Goal: Transaction & Acquisition: Purchase product/service

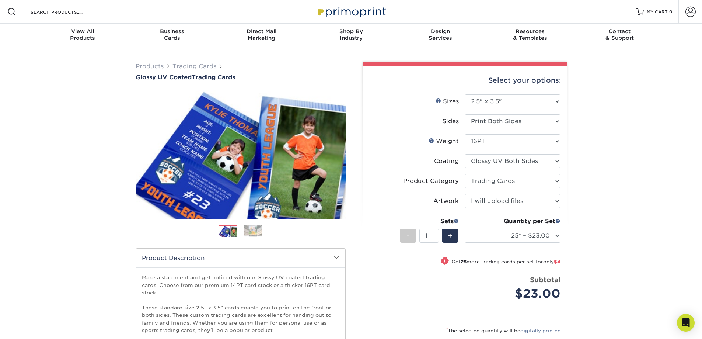
select select "2.50x3.50"
select select "c2f9bce9-36c2-409d-b101-c29d9d031e18"
select select "upload"
click at [554, 179] on select "Please Select Trading Cards" at bounding box center [513, 181] width 96 height 14
click at [465, 174] on select "Please Select Trading Cards" at bounding box center [513, 181] width 96 height 14
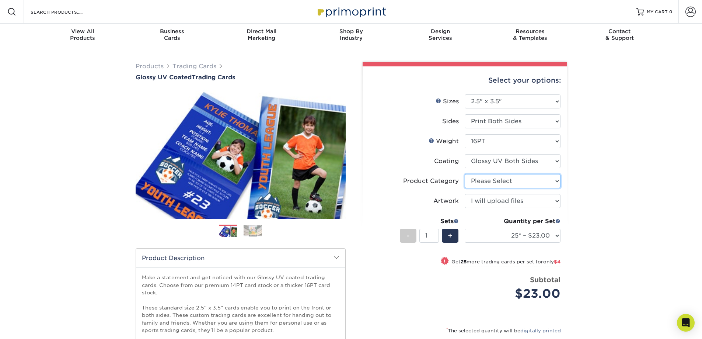
click at [559, 182] on select "Please Select Trading Cards" at bounding box center [513, 181] width 96 height 14
select select "c2f9bce9-36c2-409d-b101-c29d9d031e18"
click at [465, 174] on select "Please Select Trading Cards" at bounding box center [513, 181] width 96 height 14
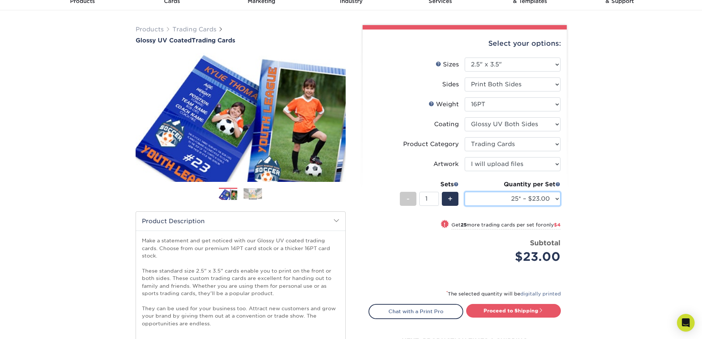
click at [557, 196] on select "25* – $23.00 50* – $27.00 75* – $33.00 100* – $37.00 250* – $47.00 500 – $58.00…" at bounding box center [513, 199] width 96 height 14
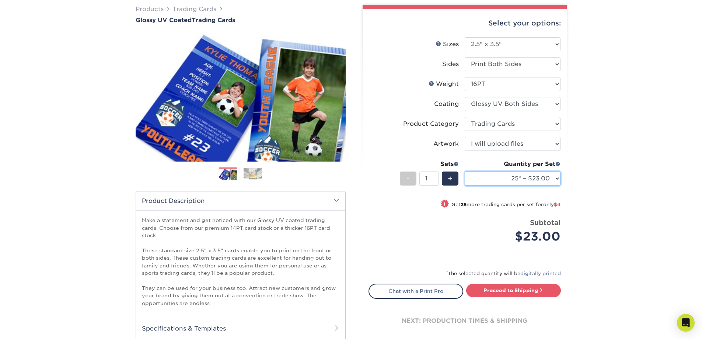
scroll to position [74, 0]
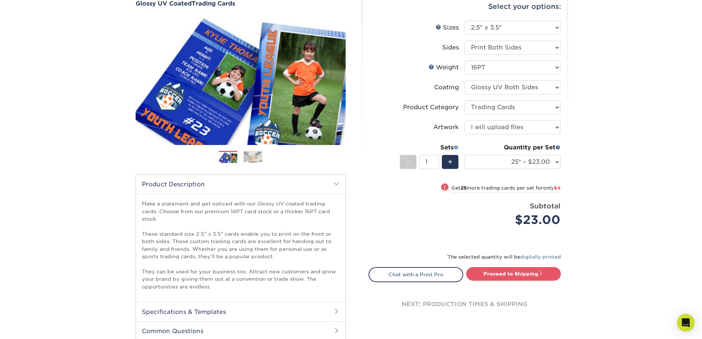
click at [457, 148] on span at bounding box center [455, 146] width 5 height 5
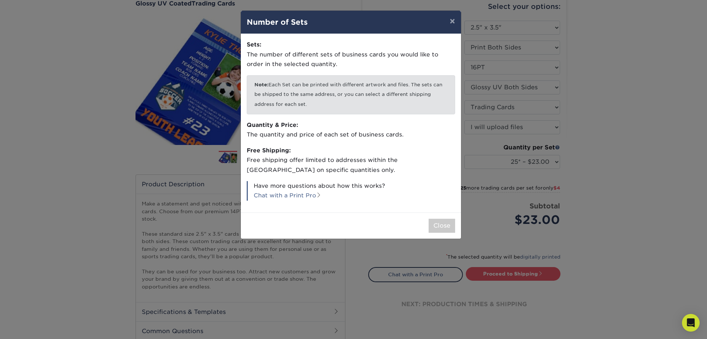
drag, startPoint x: 310, startPoint y: 104, endPoint x: 231, endPoint y: 85, distance: 81.2
click at [231, 85] on div "× Number of Sets Sets: The number of different sets of business cards you would…" at bounding box center [353, 169] width 707 height 339
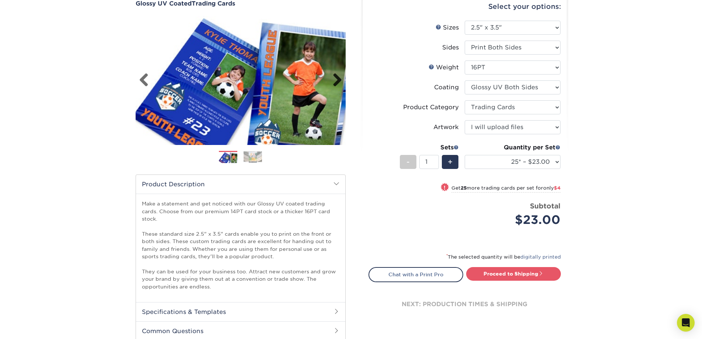
click at [338, 79] on link "Next" at bounding box center [334, 80] width 15 height 15
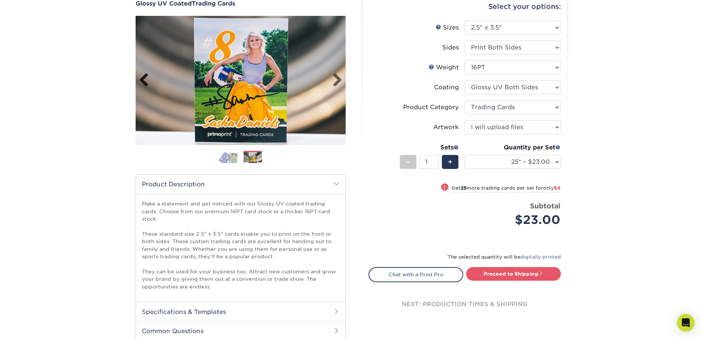
click at [147, 83] on link "Previous" at bounding box center [146, 80] width 15 height 15
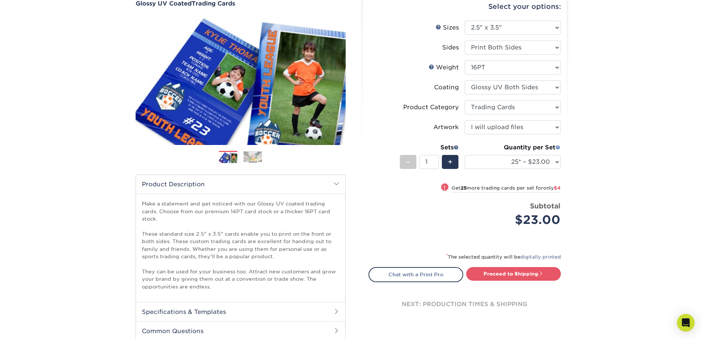
click at [556, 148] on span at bounding box center [557, 146] width 5 height 5
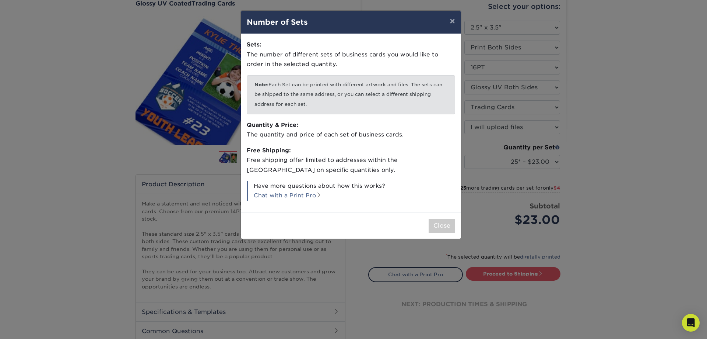
drag, startPoint x: 270, startPoint y: 83, endPoint x: 315, endPoint y: 108, distance: 51.6
click at [315, 108] on p "Note: Each Set can be printed with different artwork and files. The sets can be…" at bounding box center [351, 94] width 209 height 39
copy p "Each Set can be printed with different artwork and files. The sets can be shipp…"
click at [453, 20] on button "×" at bounding box center [452, 21] width 17 height 21
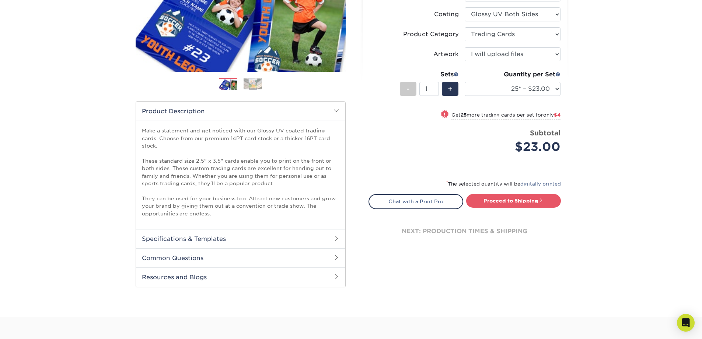
scroll to position [147, 0]
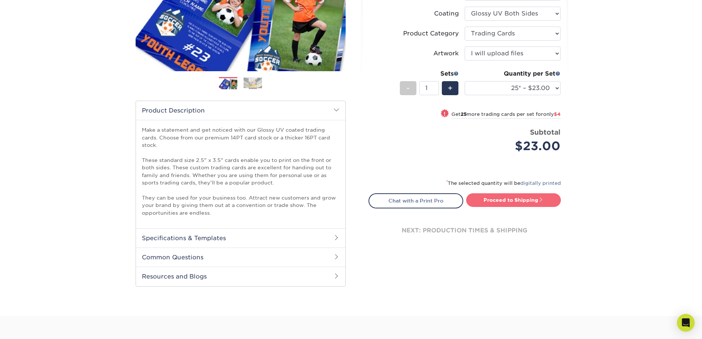
click at [516, 197] on link "Proceed to Shipping" at bounding box center [513, 199] width 95 height 13
type input "Set 1"
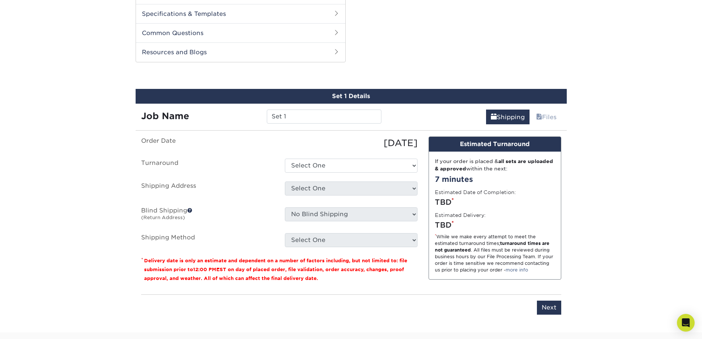
scroll to position [397, 0]
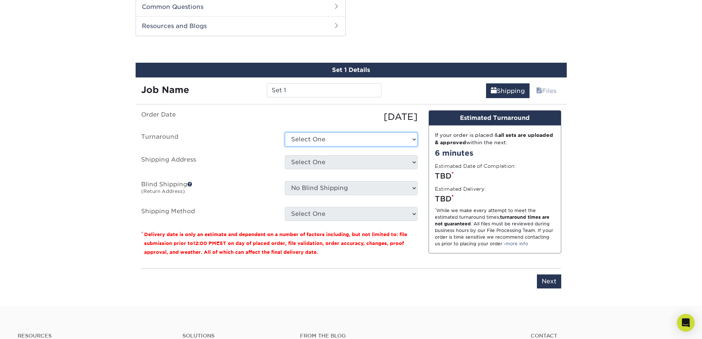
click at [413, 137] on select "Select One 2-4 Business Days 2 Day Next Business Day" at bounding box center [351, 139] width 133 height 14
select select "ef1172ad-6318-4692-b71b-0c3b021d6cc2"
click at [285, 132] on select "Select One 2-4 Business Days 2 Day Next Business Day" at bounding box center [351, 139] width 133 height 14
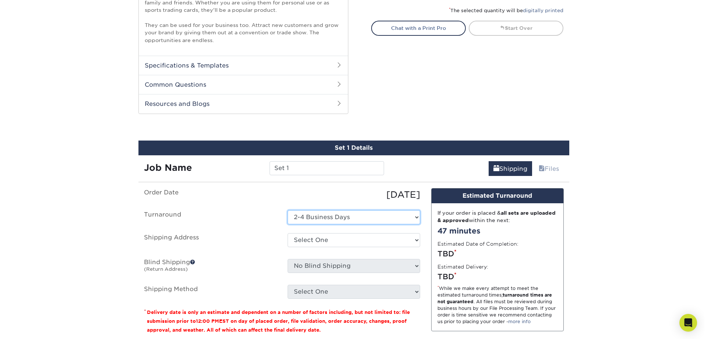
scroll to position [361, 0]
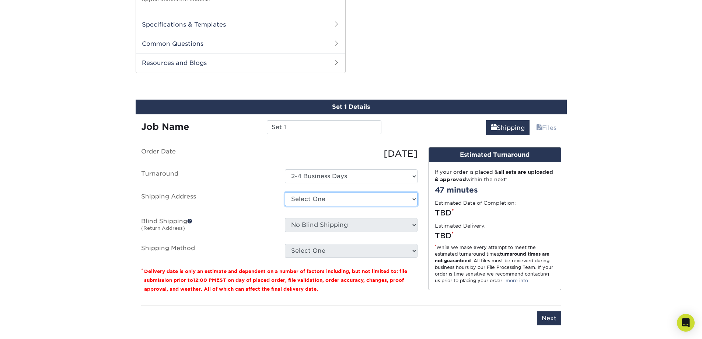
click at [412, 197] on select "Select One + Add New Address - Login" at bounding box center [351, 199] width 133 height 14
select select "newaddress"
click at [285, 192] on select "Select One + Add New Address - Login" at bounding box center [351, 199] width 133 height 14
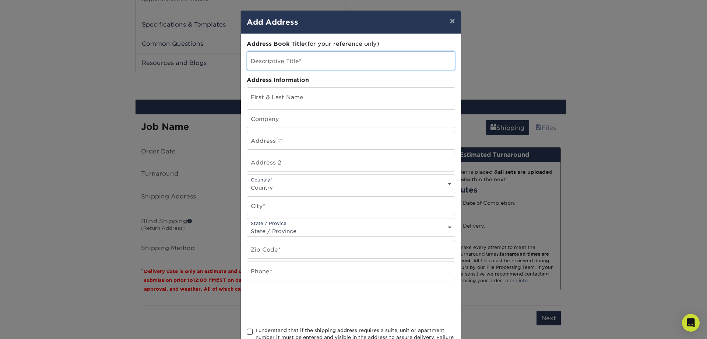
click at [323, 58] on input "text" at bounding box center [351, 61] width 208 height 18
click at [448, 183] on select "Country United States Canada ----------------------------- Afghanistan Albania …" at bounding box center [351, 187] width 208 height 11
select select "MX"
click at [247, 182] on select "Country United States Canada ----------------------------- Afghanistan Albania …" at bounding box center [351, 187] width 208 height 11
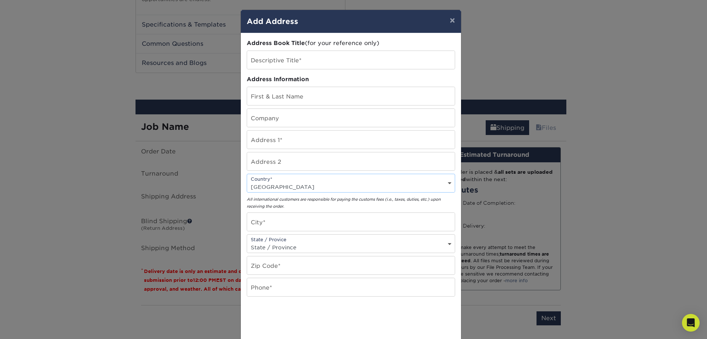
scroll to position [0, 0]
click at [306, 62] on input "text" at bounding box center [351, 61] width 208 height 18
click at [315, 102] on input "text" at bounding box center [351, 97] width 208 height 18
type input "jose luis"
click at [311, 121] on input "text" at bounding box center [351, 118] width 208 height 18
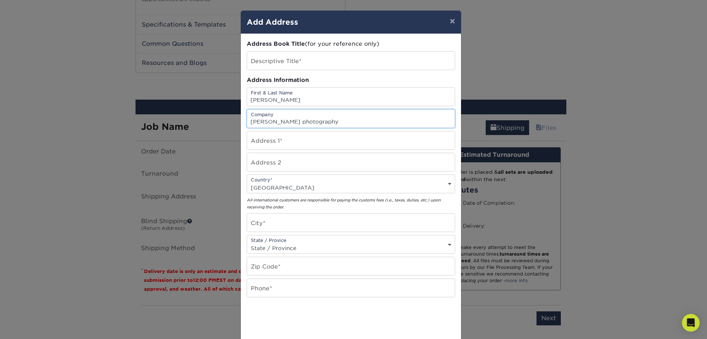
type input "jose luis yepez photography"
click at [302, 142] on input "text" at bounding box center [351, 140] width 208 height 18
type input "gomez farias 1203"
click at [298, 220] on input "text" at bounding box center [351, 222] width 208 height 18
type input "Nuevo Laredo"
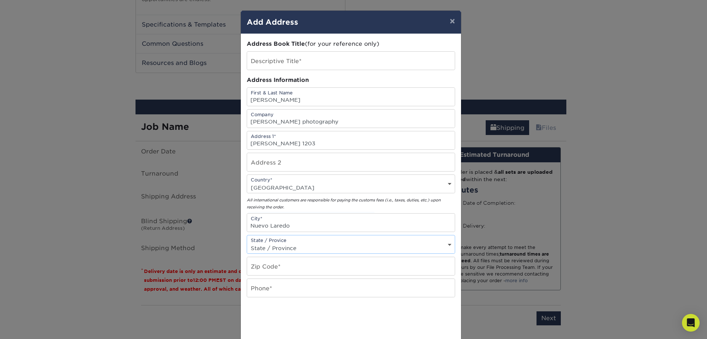
click at [446, 246] on select "State / Province Alabama Alaska Arizona Arkansas California Colorado Connecticu…" at bounding box center [351, 247] width 208 height 11
click at [311, 264] on input "text" at bounding box center [351, 266] width 208 height 18
click at [298, 241] on div "State / Provice State / Province Alabama Alaska Arizona Arkansas California Col…" at bounding box center [351, 244] width 209 height 19
drag, startPoint x: 298, startPoint y: 242, endPoint x: 298, endPoint y: 248, distance: 6.6
click at [298, 247] on div "State / Provice State / Province Alabama Alaska Arizona Arkansas California Col…" at bounding box center [351, 244] width 209 height 19
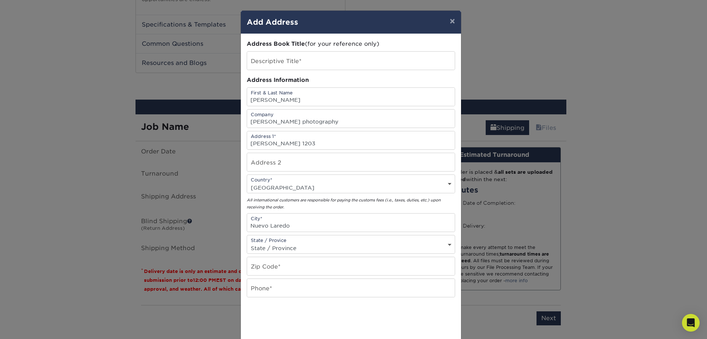
click at [298, 249] on select "State / Province Alabama Alaska Arizona Arkansas California Colorado Connecticu…" at bounding box center [351, 247] width 208 height 11
select select "EM"
click at [247, 242] on select "State / Province Alabama Alaska Arizona Arkansas California Colorado Connecticu…" at bounding box center [351, 247] width 208 height 11
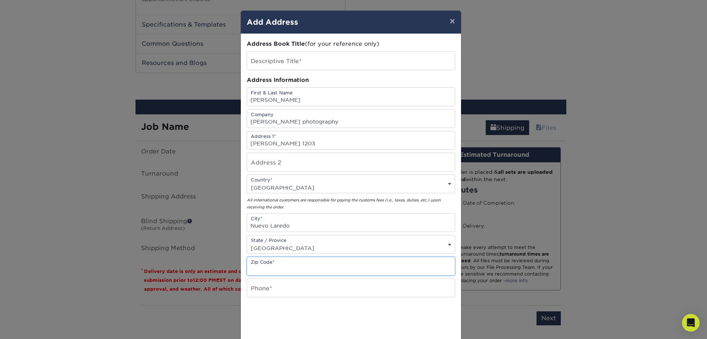
click at [286, 265] on input "text" at bounding box center [351, 266] width 208 height 18
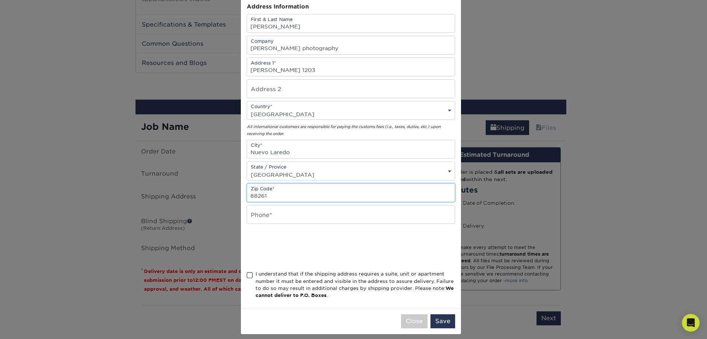
scroll to position [74, 0]
type input "88261"
click at [294, 218] on input "text" at bounding box center [351, 214] width 208 height 18
type input "8677355629"
click at [248, 275] on span at bounding box center [250, 274] width 6 height 7
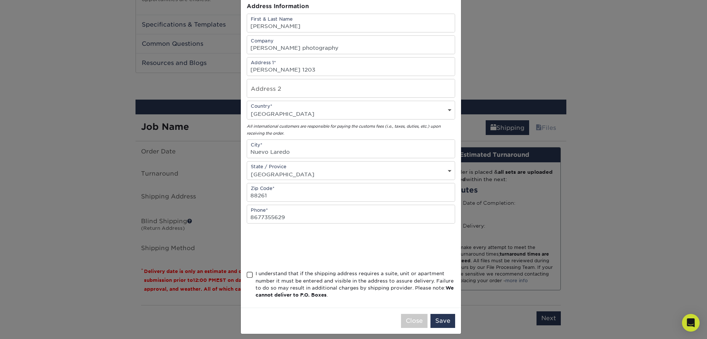
click at [0, 0] on input "I understand that if the shipping address requires a suite, unit or apartment n…" at bounding box center [0, 0] width 0 height 0
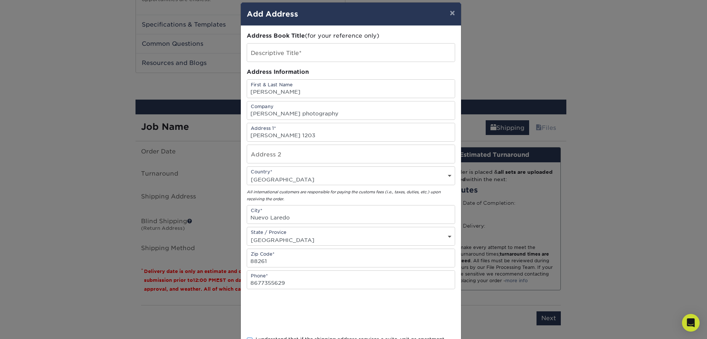
scroll to position [0, 0]
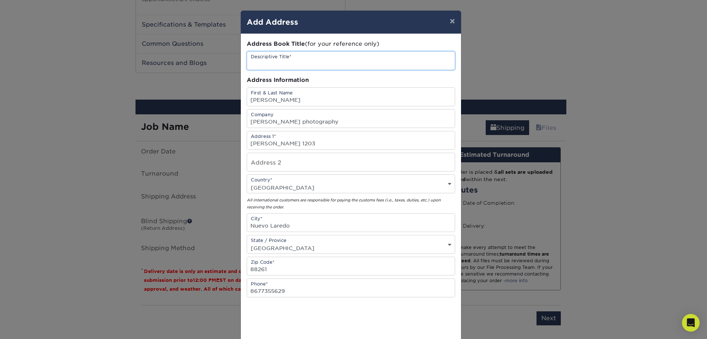
click at [304, 61] on input "text" at bounding box center [351, 61] width 208 height 18
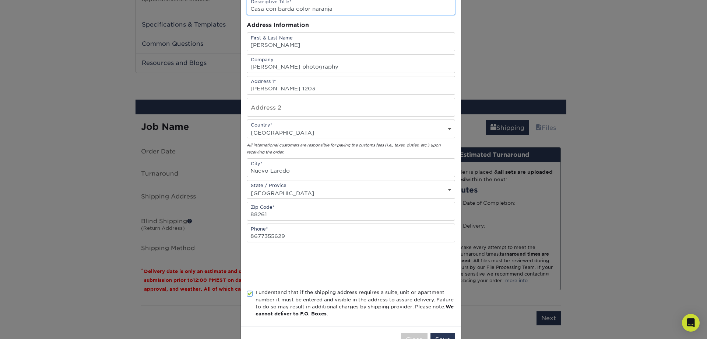
scroll to position [79, 0]
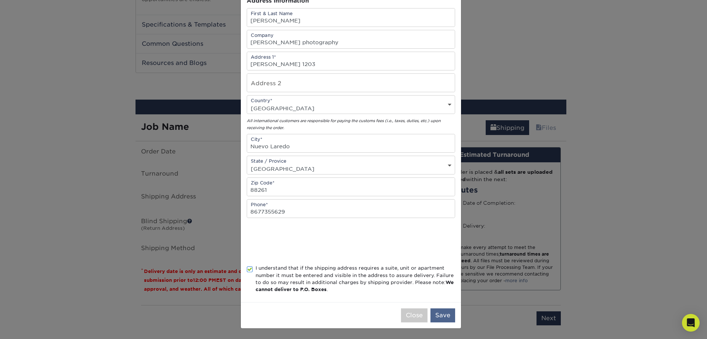
type input "Casa con barda color naranja"
click at [438, 318] on button "Save" at bounding box center [443, 315] width 25 height 14
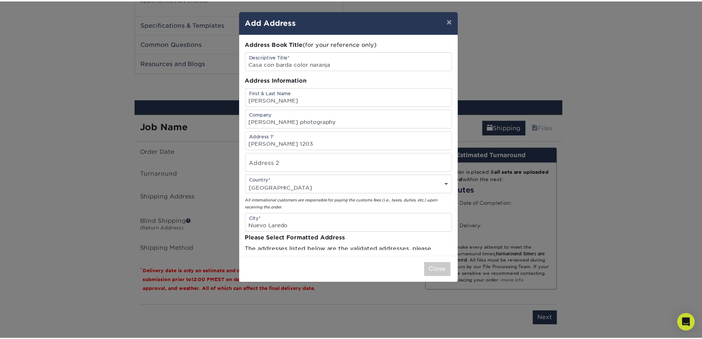
scroll to position [0, 0]
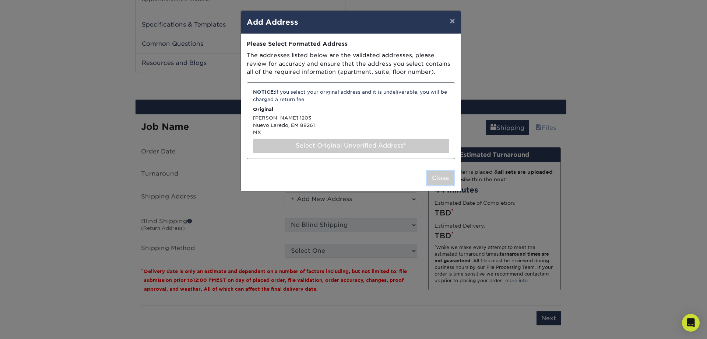
click at [437, 182] on button "Close" at bounding box center [440, 178] width 27 height 14
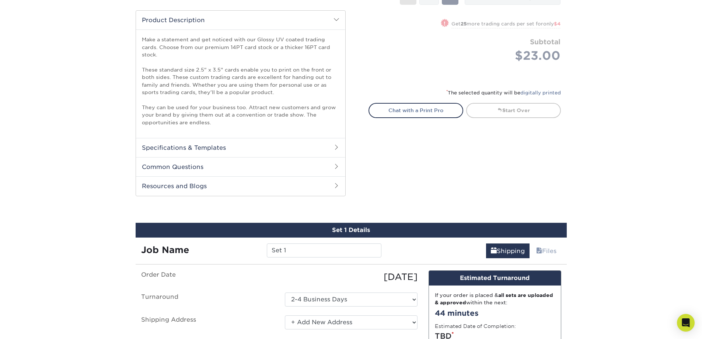
scroll to position [471, 0]
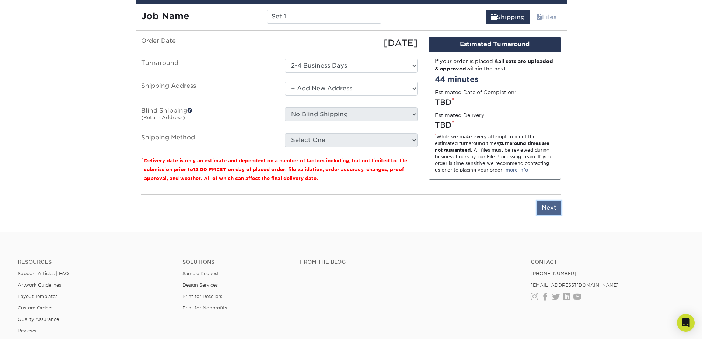
click at [556, 209] on input "Next" at bounding box center [549, 207] width 24 height 14
type input "Next"
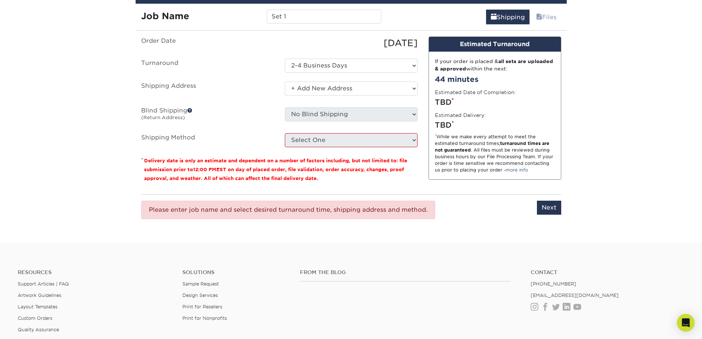
click at [422, 241] on div at bounding box center [351, 240] width 702 height 3
click at [307, 152] on fieldset "Order Date 08/19/2025 Turnaround Select One 2-4 Business Days 2 Day Next Busine…" at bounding box center [279, 95] width 276 height 119
click at [325, 61] on select "Select One 2-4 Business Days 2 Day Next Business Day" at bounding box center [351, 66] width 133 height 14
click at [412, 64] on select "Select One 2-4 Business Days 2 Day Next Business Day" at bounding box center [351, 66] width 133 height 14
click at [412, 87] on select "Select One + Add New Address - Login" at bounding box center [351, 88] width 133 height 14
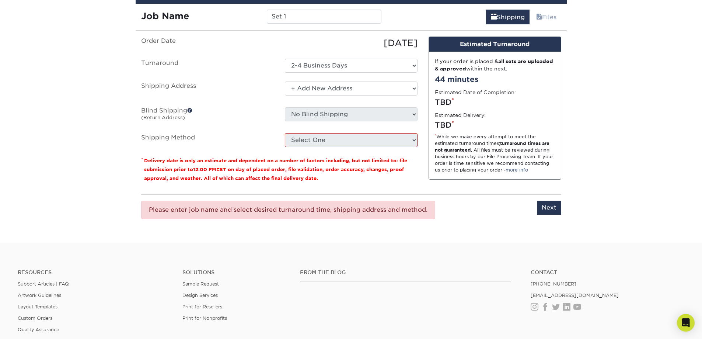
click at [423, 106] on div "Design Estimated Turnaround If your order is placed & all sets are uploaded & a…" at bounding box center [495, 112] width 144 height 152
click at [184, 139] on label "Shipping Method" at bounding box center [208, 140] width 144 height 14
click at [409, 91] on select "Select One + Add New Address - Login" at bounding box center [351, 88] width 133 height 14
click at [428, 178] on div "Design Estimated Turnaround If your order is placed & all sets are uploaded & a…" at bounding box center [495, 112] width 144 height 152
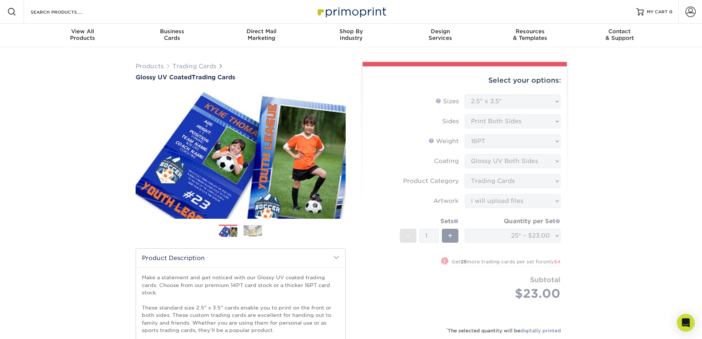
scroll to position [37, 0]
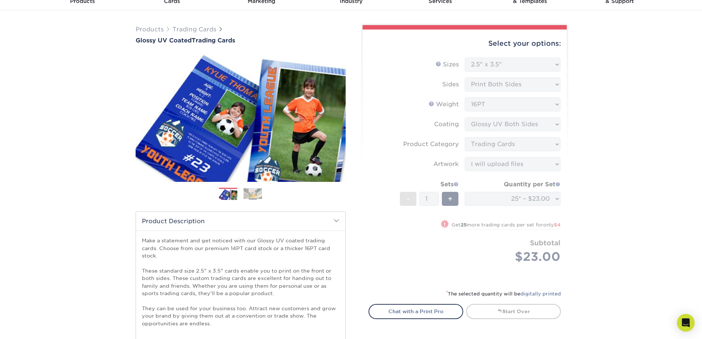
click at [589, 70] on div "Products Trading Cards Glossy UV Coated Trading Cards Previous Next /" at bounding box center [351, 343] width 702 height 666
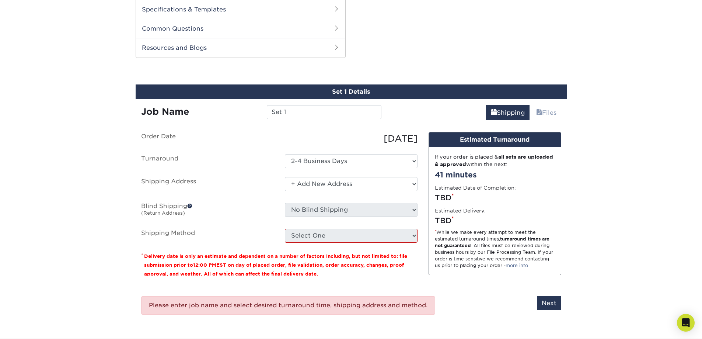
scroll to position [516, 0]
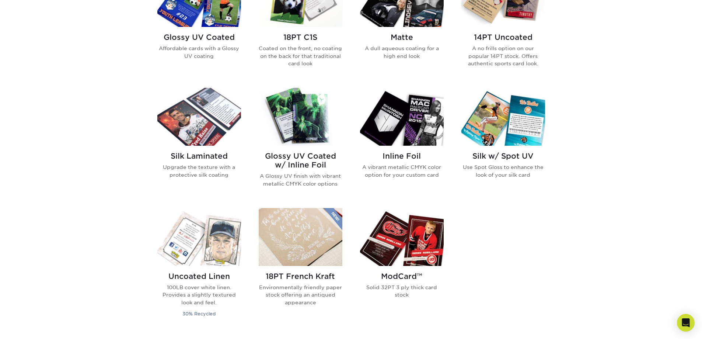
scroll to position [405, 0]
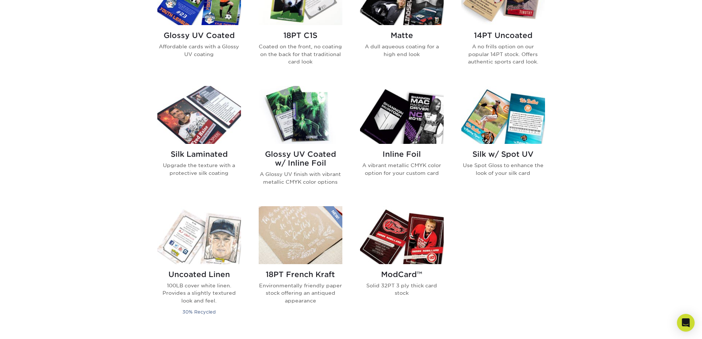
click at [498, 130] on img at bounding box center [503, 115] width 84 height 58
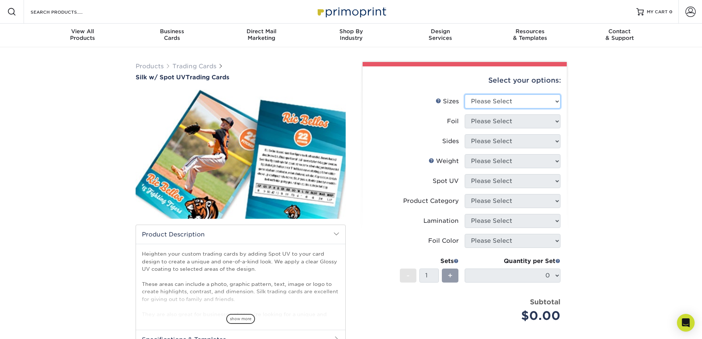
click at [554, 101] on select "Please Select 2.5" x 3.5"" at bounding box center [513, 101] width 96 height 14
select select "2.50x3.50"
click at [465, 94] on select "Please Select 2.5" x 3.5"" at bounding box center [513, 101] width 96 height 14
click at [556, 122] on select "Please Select No Yes" at bounding box center [513, 121] width 96 height 14
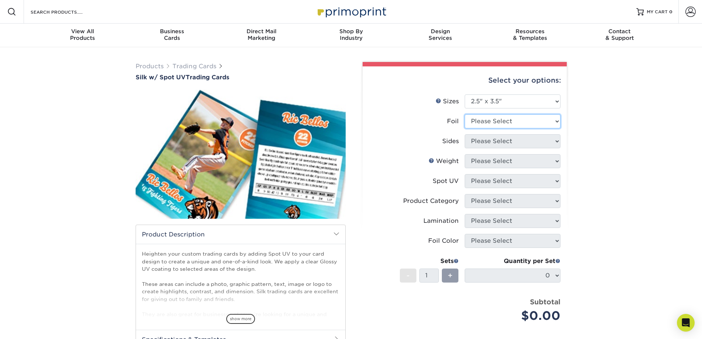
click at [553, 121] on select "Please Select No Yes" at bounding box center [513, 121] width 96 height 14
select select "0"
click at [465, 114] on select "Please Select No Yes" at bounding box center [513, 121] width 96 height 14
click at [556, 140] on select "Please Select Print Both Sides Print Front Only" at bounding box center [513, 141] width 96 height 14
select select "13abbda7-1d64-4f25-8bb2-c179b224825d"
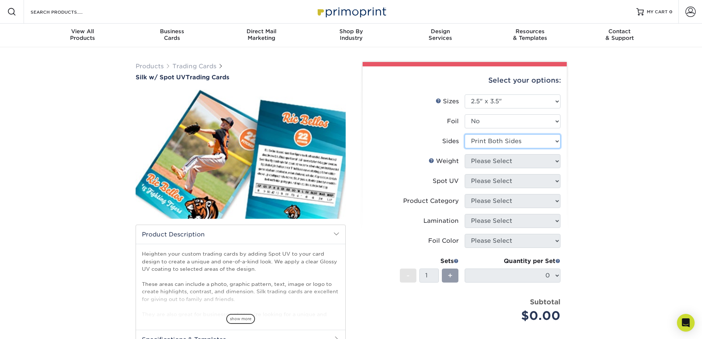
click at [465, 134] on select "Please Select Print Both Sides Print Front Only" at bounding box center [513, 141] width 96 height 14
click at [557, 161] on select "Please Select 16PT" at bounding box center [513, 161] width 96 height 14
select select "16PT"
click at [465, 154] on select "Please Select 16PT" at bounding box center [513, 161] width 96 height 14
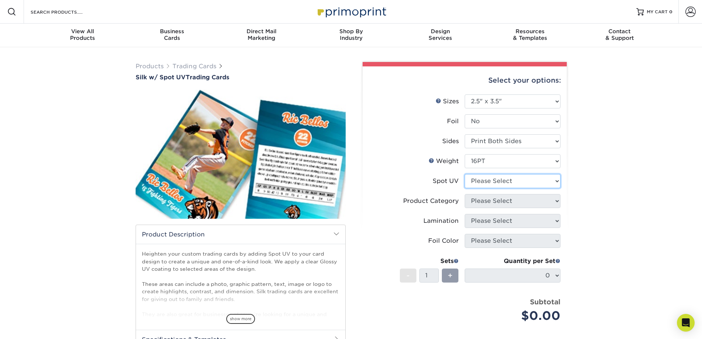
click at [554, 178] on select "Please Select Front and Back (Both Sides) Front Only Back Only" at bounding box center [513, 181] width 96 height 14
select select "0"
click at [465, 174] on select "Please Select Front and Back (Both Sides) Front Only Back Only" at bounding box center [513, 181] width 96 height 14
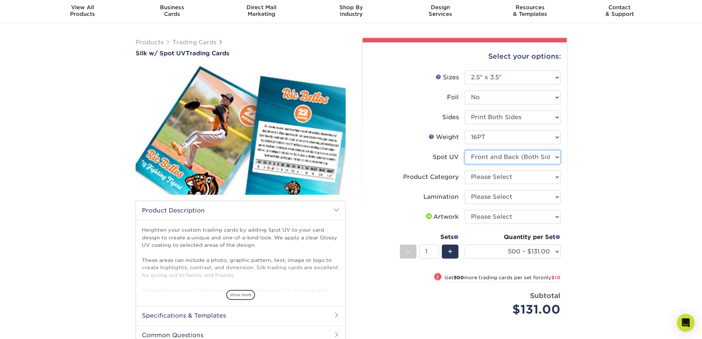
scroll to position [37, 0]
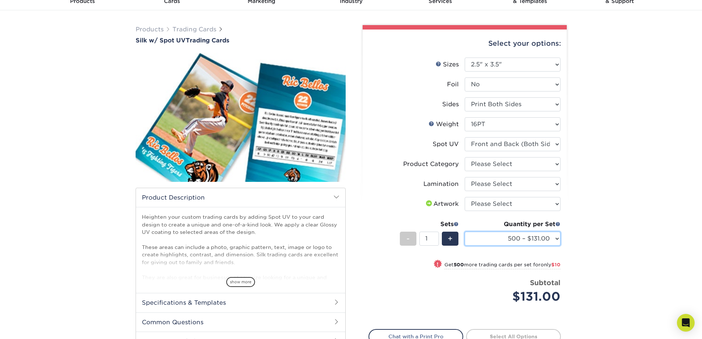
click at [557, 241] on select "500 – $131.00 1000 – $141.00 2500 – $339.00 5000 – $568.00 10000 – $1024.00" at bounding box center [513, 238] width 96 height 14
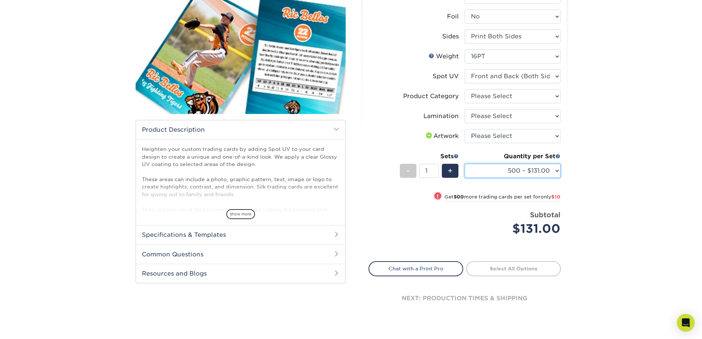
scroll to position [111, 0]
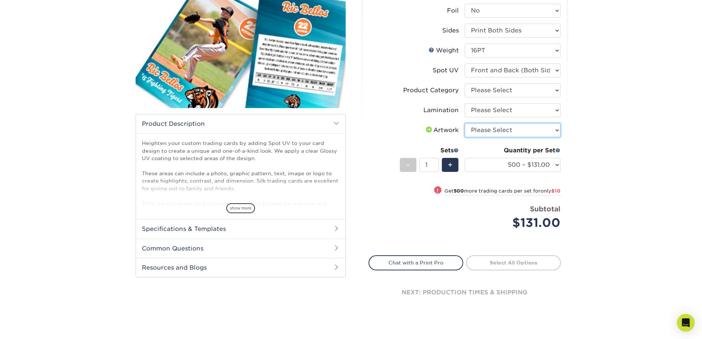
click at [557, 130] on select "Please Select I will upload files I need a design - $100" at bounding box center [513, 130] width 96 height 14
click at [579, 129] on div "Products Trading Cards Silk w/ Spot UV Trading Cards show more Templates" at bounding box center [351, 139] width 702 height 404
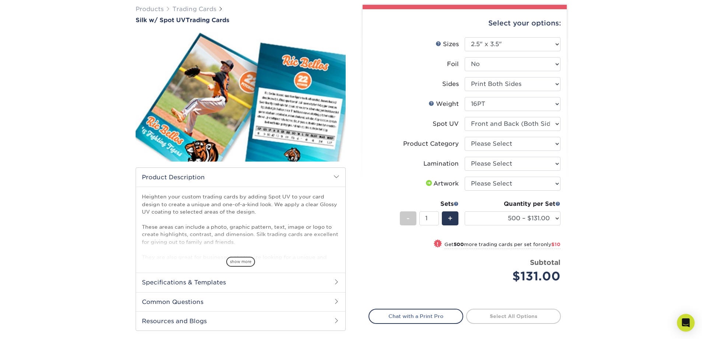
scroll to position [0, 0]
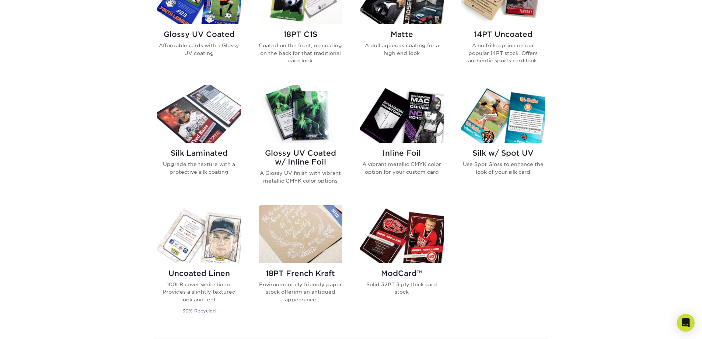
scroll to position [368, 0]
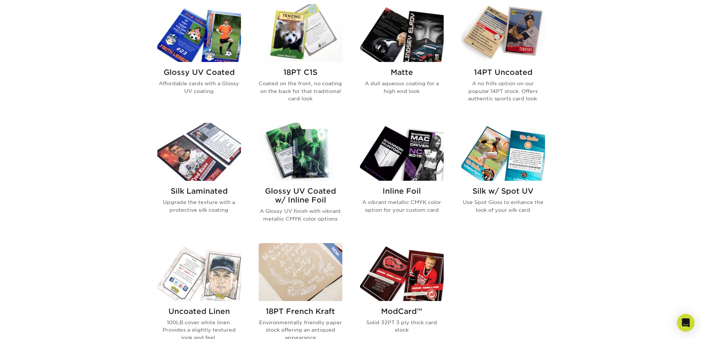
click at [522, 51] on img at bounding box center [503, 33] width 84 height 58
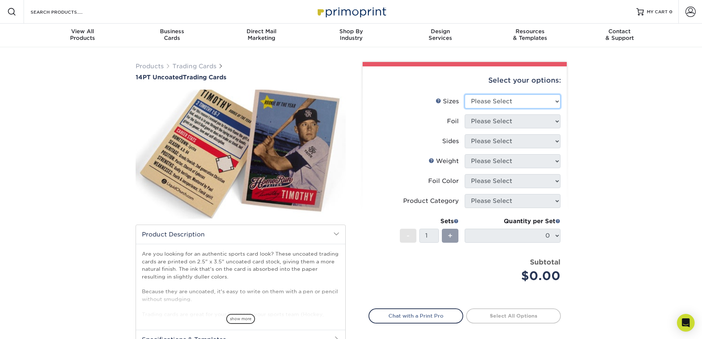
click at [558, 103] on select "Please Select 2.5" x 3.5"" at bounding box center [513, 101] width 96 height 14
select select "2.50x3.50"
click at [465, 94] on select "Please Select 2.5" x 3.5"" at bounding box center [513, 101] width 96 height 14
click at [555, 120] on select "Please Select Yes No" at bounding box center [513, 121] width 96 height 14
select select "0"
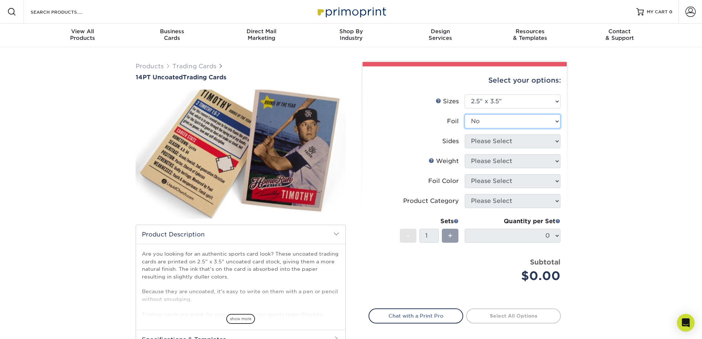
click at [465, 114] on select "Please Select Yes No" at bounding box center [513, 121] width 96 height 14
click at [556, 140] on select "Please Select Print Both Sides Print Front Only" at bounding box center [513, 141] width 96 height 14
select select "13abbda7-1d64-4f25-8bb2-c179b224825d"
click at [465, 134] on select "Please Select Print Both Sides Print Front Only" at bounding box center [513, 141] width 96 height 14
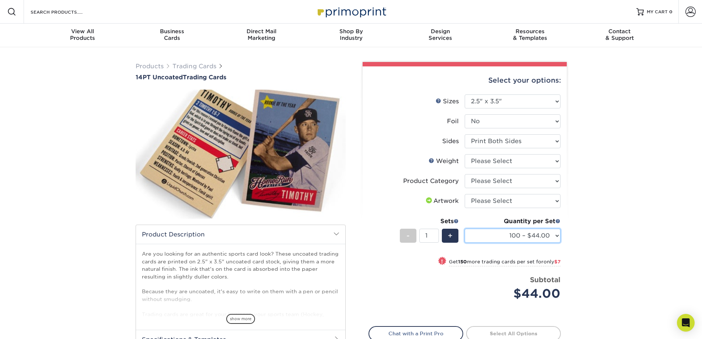
click at [557, 237] on select "100 – $44.00 250 – $51.00 500 – $54.00 1000 – $78.00 2500 – $148.00 5000 – $198…" at bounding box center [513, 235] width 96 height 14
click at [558, 162] on select "Please Select 14PT Uncoated" at bounding box center [513, 161] width 96 height 14
select select "14PT Uncoated"
click at [465, 154] on select "Please Select 14PT Uncoated" at bounding box center [513, 161] width 96 height 14
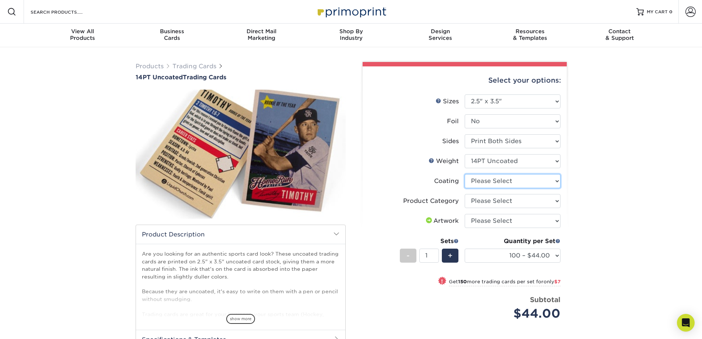
click at [559, 181] on select at bounding box center [513, 181] width 96 height 14
select select "3e7618de-abca-4bda-9f97-8b9129e913d8"
click at [465, 174] on select at bounding box center [513, 181] width 96 height 14
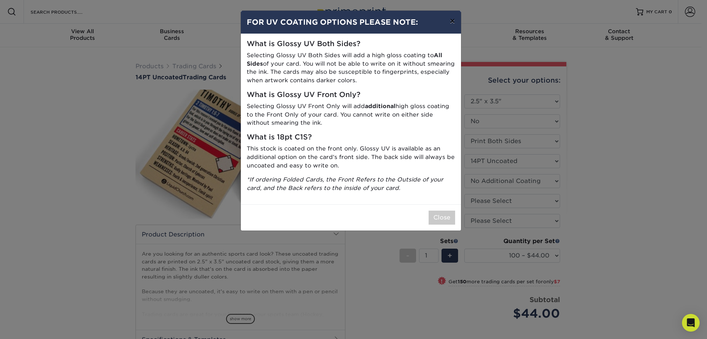
click at [452, 22] on button "×" at bounding box center [452, 21] width 17 height 21
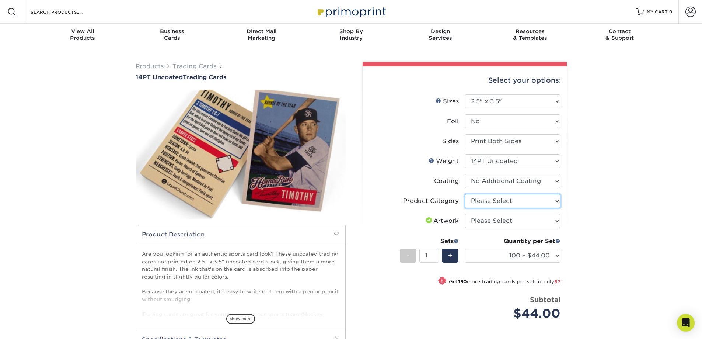
click at [556, 200] on select "Please Select Trading Cards" at bounding box center [513, 201] width 96 height 14
select select "c2f9bce9-36c2-409d-b101-c29d9d031e18"
click at [465, 194] on select "Please Select Trading Cards" at bounding box center [513, 201] width 96 height 14
click at [555, 223] on select "Please Select I will upload files I need a design - $100" at bounding box center [513, 221] width 96 height 14
select select "upload"
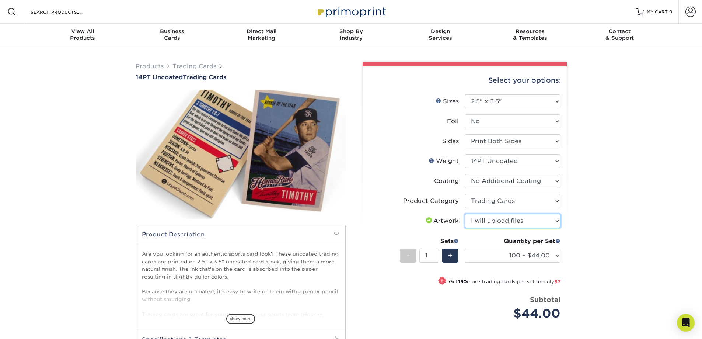
click at [465, 214] on select "Please Select I will upload files I need a design - $100" at bounding box center [513, 221] width 96 height 14
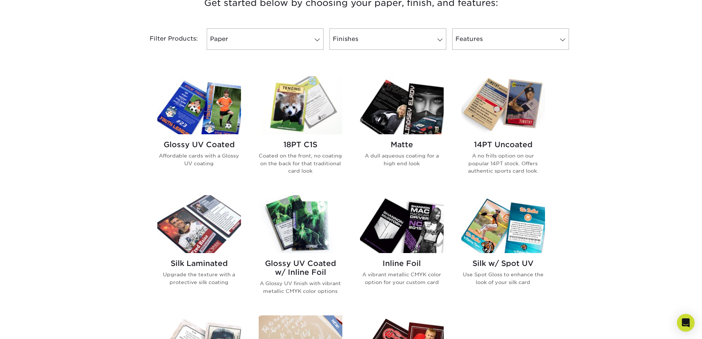
scroll to position [405, 0]
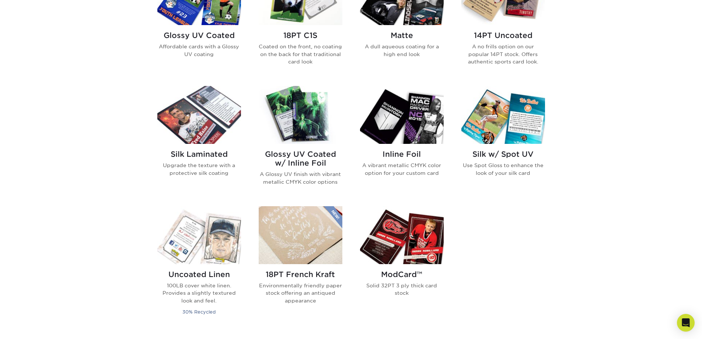
click at [206, 128] on img at bounding box center [199, 115] width 84 height 58
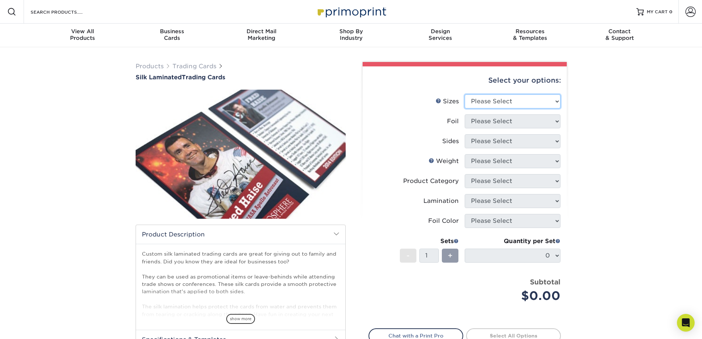
click at [555, 101] on select "Please Select 2.5" x 3.5"" at bounding box center [513, 101] width 96 height 14
select select "2.50x3.50"
click at [465, 94] on select "Please Select 2.5" x 3.5"" at bounding box center [513, 101] width 96 height 14
click at [554, 123] on select "Please Select No Yes" at bounding box center [513, 121] width 96 height 14
select select "0"
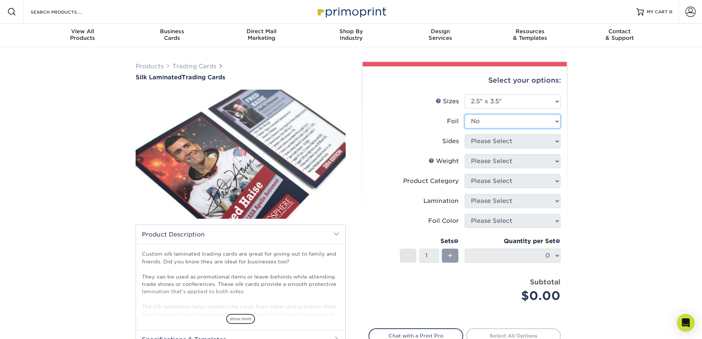
click at [465, 114] on select "Please Select No Yes" at bounding box center [513, 121] width 96 height 14
click at [554, 139] on select "Please Select Print Both Sides Print Front Only" at bounding box center [513, 141] width 96 height 14
select select "13abbda7-1d64-4f25-8bb2-c179b224825d"
click at [465, 134] on select "Please Select Print Both Sides Print Front Only" at bounding box center [513, 141] width 96 height 14
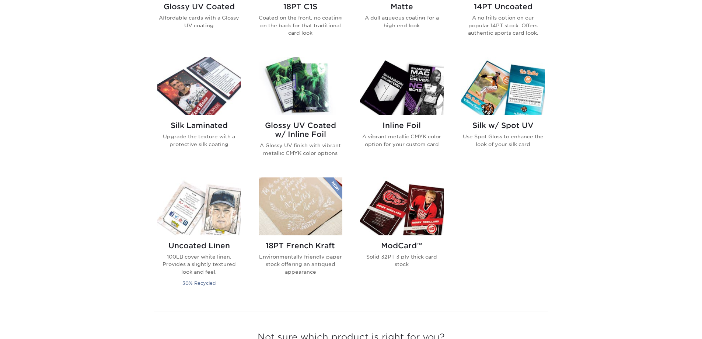
scroll to position [442, 0]
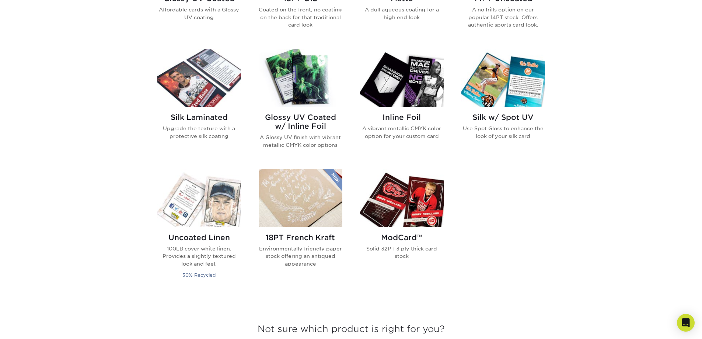
click at [400, 211] on img at bounding box center [402, 198] width 84 height 58
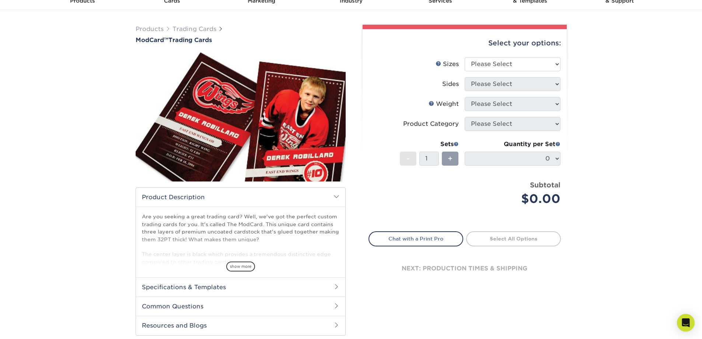
scroll to position [37, 0]
click at [557, 62] on select "Please Select 2.5" x 3.5"" at bounding box center [513, 64] width 96 height 14
select select "2.50x3.50"
click at [465, 57] on select "Please Select 2.5" x 3.5"" at bounding box center [513, 64] width 96 height 14
click at [551, 83] on select "Please Select Print Both Sides Print Front Only" at bounding box center [513, 84] width 96 height 14
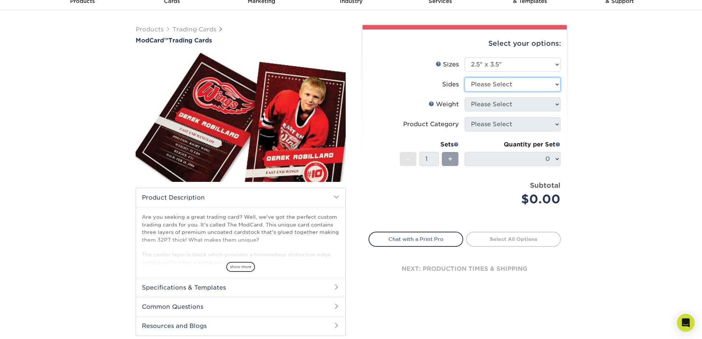
select select "13abbda7-1d64-4f25-8bb2-c179b224825d"
click at [465, 77] on select "Please Select Print Both Sides Print Front Only" at bounding box center [513, 84] width 96 height 14
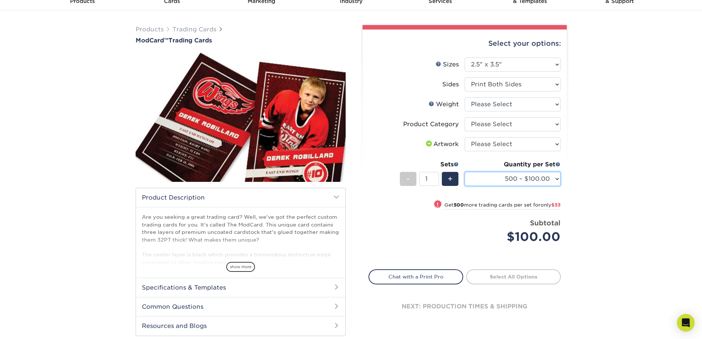
click at [556, 178] on select "500 – $100.00 1000 – $153.00" at bounding box center [513, 179] width 96 height 14
click at [540, 176] on select "500 – $100.00 1000 – $153.00" at bounding box center [513, 179] width 96 height 14
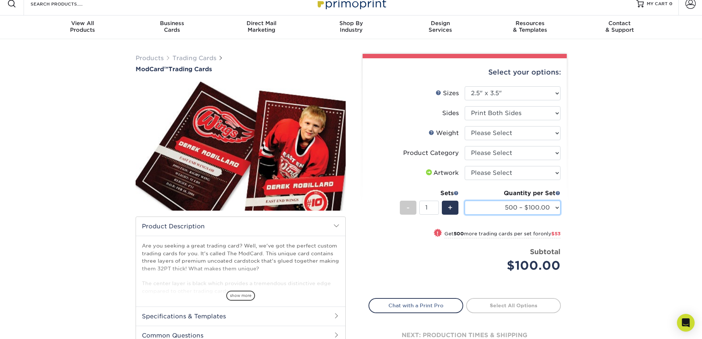
scroll to position [0, 0]
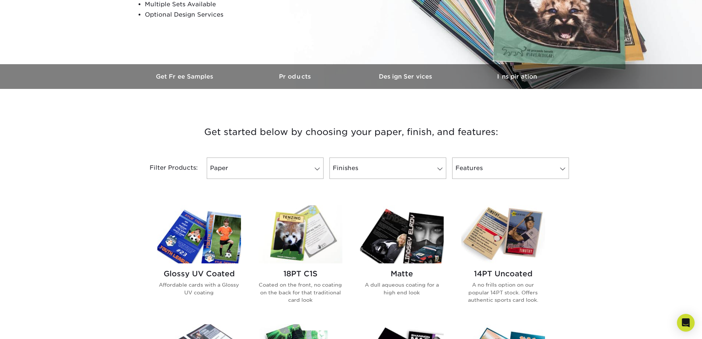
scroll to position [221, 0]
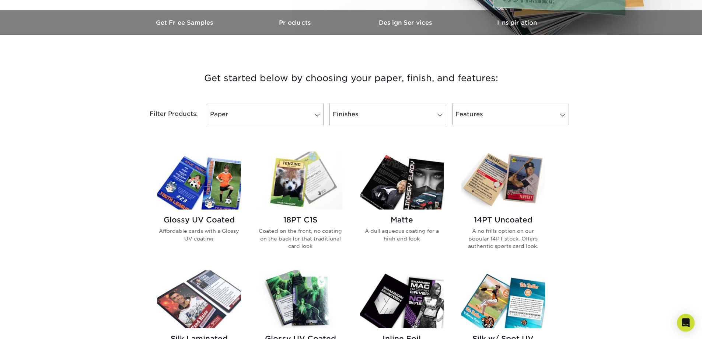
click at [312, 185] on img at bounding box center [301, 180] width 84 height 58
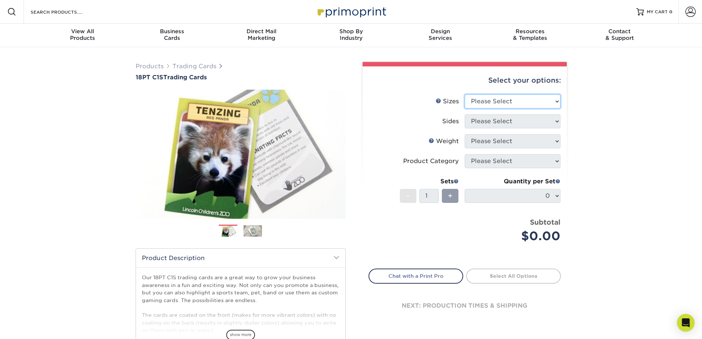
click at [556, 100] on select "Please Select 2.5" x 3.5"" at bounding box center [513, 101] width 96 height 14
select select "2.50x3.50"
click at [465, 94] on select "Please Select 2.5" x 3.5"" at bounding box center [513, 101] width 96 height 14
click at [550, 120] on select "Please Select Print Both Sides Print Front Only" at bounding box center [513, 121] width 96 height 14
select select "13abbda7-1d64-4f25-8bb2-c179b224825d"
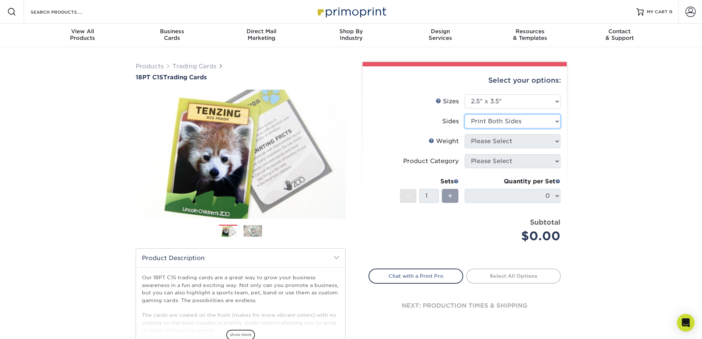
click at [465, 114] on select "Please Select Print Both Sides Print Front Only" at bounding box center [513, 121] width 96 height 14
click at [556, 141] on select "Please Select 18PT C1S" at bounding box center [513, 141] width 96 height 14
select select "18PTC1S"
click at [465, 134] on select "Please Select 18PT C1S" at bounding box center [513, 141] width 96 height 14
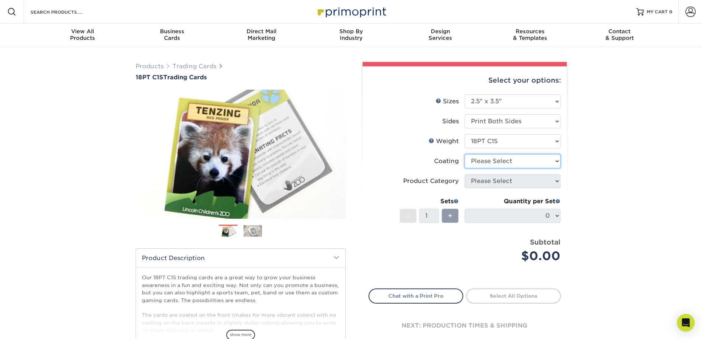
click at [557, 162] on select at bounding box center [513, 161] width 96 height 14
select select "1e8116af-acfc-44b1-83dc-8181aa338834"
click at [465, 154] on select at bounding box center [513, 161] width 96 height 14
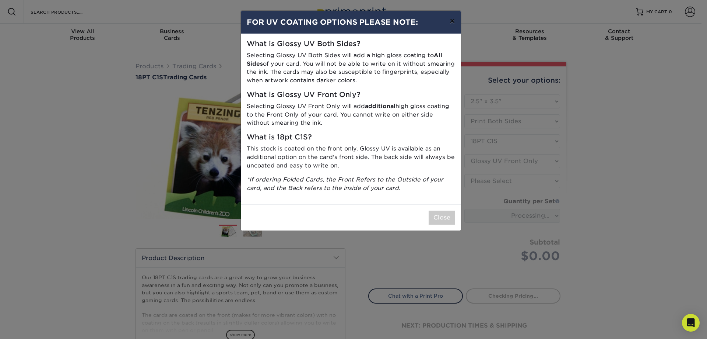
click at [455, 23] on button "×" at bounding box center [452, 21] width 17 height 21
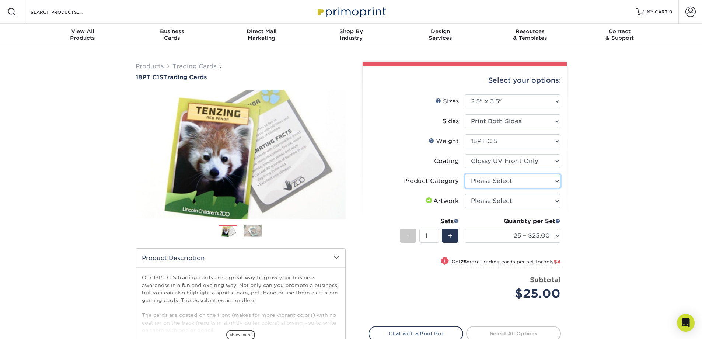
click at [554, 179] on select "Please Select Trading Cards" at bounding box center [513, 181] width 96 height 14
select select "c2f9bce9-36c2-409d-b101-c29d9d031e18"
click at [465, 174] on select "Please Select Trading Cards" at bounding box center [513, 181] width 96 height 14
click at [554, 201] on select "Please Select I will upload files I need a design - $100" at bounding box center [513, 201] width 96 height 14
select select "upload"
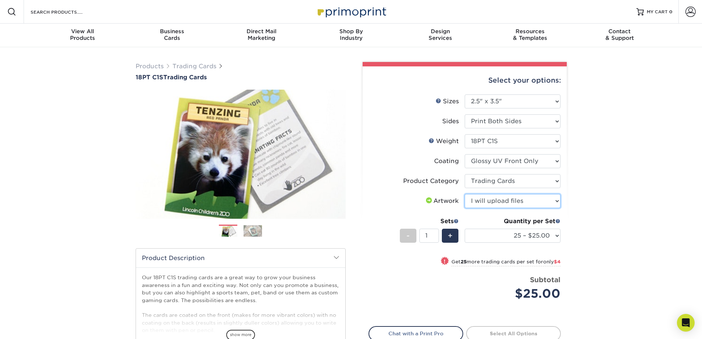
click at [465, 194] on select "Please Select I will upload files I need a design - $100" at bounding box center [513, 201] width 96 height 14
click at [258, 233] on img at bounding box center [253, 230] width 18 height 11
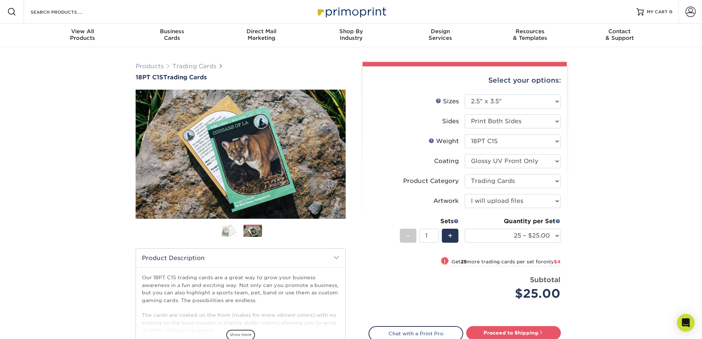
click at [232, 230] on img at bounding box center [228, 230] width 18 height 13
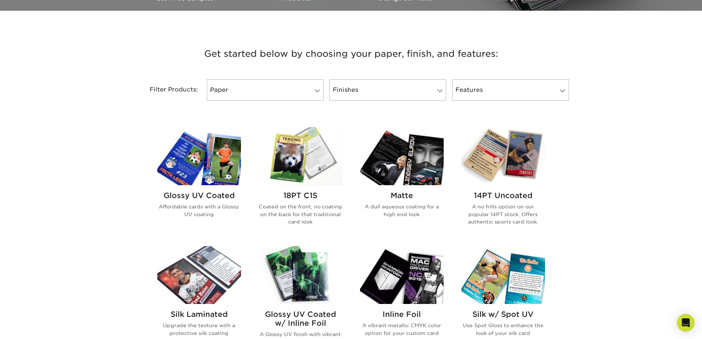
scroll to position [258, 0]
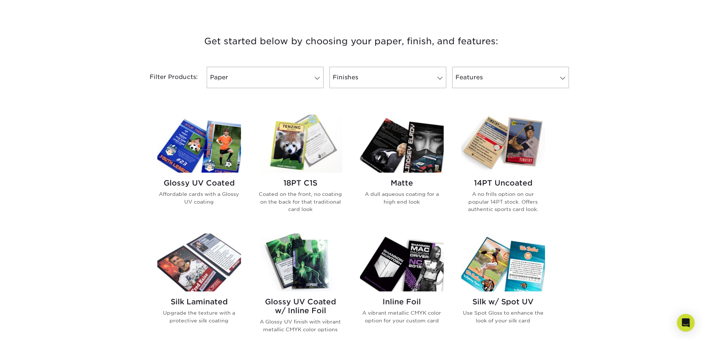
click at [212, 146] on img at bounding box center [199, 144] width 84 height 58
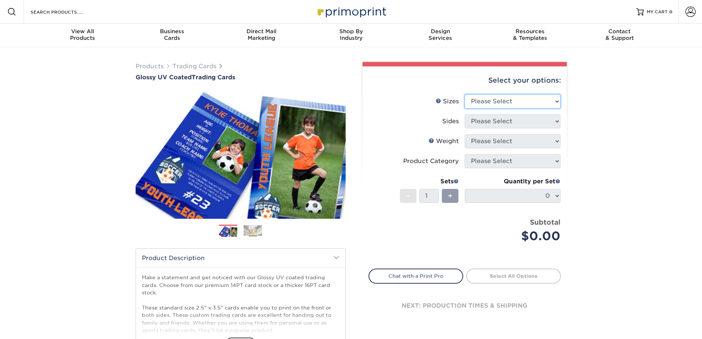
click at [556, 102] on select "Please Select 2.5" x 3.5"" at bounding box center [513, 101] width 96 height 14
select select "2.50x3.50"
click at [465, 94] on select "Please Select 2.5" x 3.5"" at bounding box center [513, 101] width 96 height 14
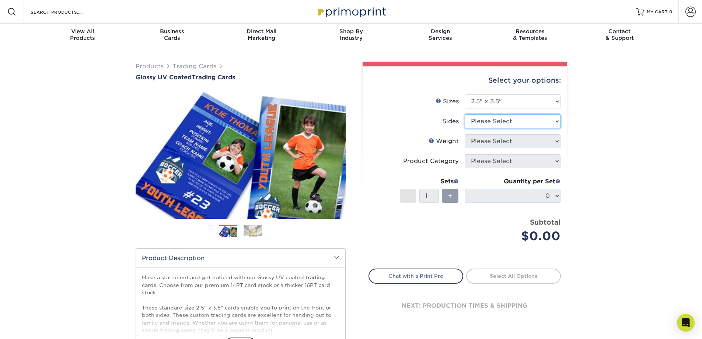
click at [550, 120] on select "Please Select Print Both Sides Print Front Only" at bounding box center [513, 121] width 96 height 14
select select "13abbda7-1d64-4f25-8bb2-c179b224825d"
click at [465, 114] on select "Please Select Print Both Sides Print Front Only" at bounding box center [513, 121] width 96 height 14
click at [557, 144] on select "Please Select 16PT 14PT 18PT C1S" at bounding box center [513, 141] width 96 height 14
select select "18PTC1S"
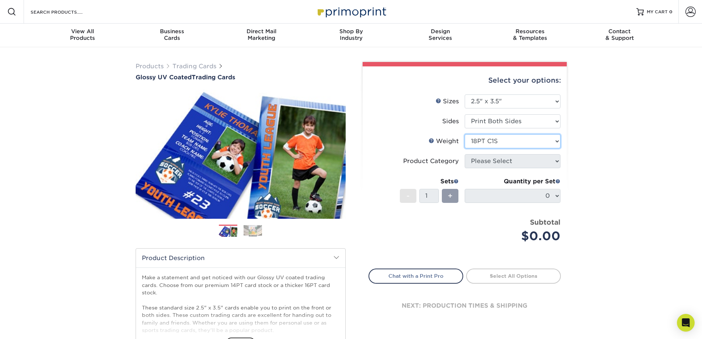
click at [465, 134] on select "Please Select 16PT 14PT 18PT C1S" at bounding box center [513, 141] width 96 height 14
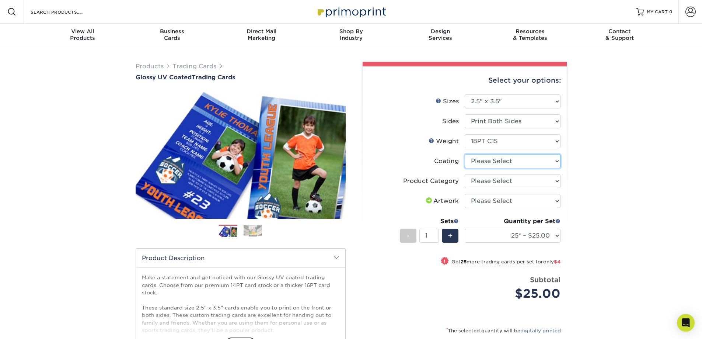
click at [551, 159] on select at bounding box center [513, 161] width 96 height 14
click at [591, 167] on div "Products Trading Cards Glossy UV Coated Trading Cards Previous Next /" at bounding box center [351, 243] width 702 height 393
click at [556, 182] on select "Please Select Trading Cards" at bounding box center [513, 181] width 96 height 14
select select "c2f9bce9-36c2-409d-b101-c29d9d031e18"
click at [465, 174] on select "Please Select Trading Cards" at bounding box center [513, 181] width 96 height 14
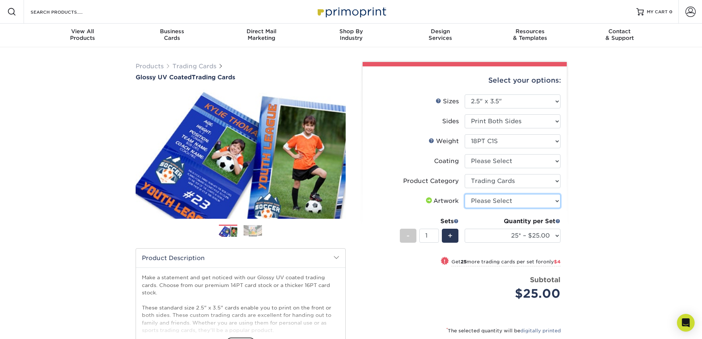
click at [557, 200] on select "Please Select I will upload files I need a design - $100" at bounding box center [513, 201] width 96 height 14
select select "upload"
click at [465, 194] on select "Please Select I will upload files I need a design - $100" at bounding box center [513, 201] width 96 height 14
click at [434, 141] on link "Weight Help" at bounding box center [431, 140] width 6 height 6
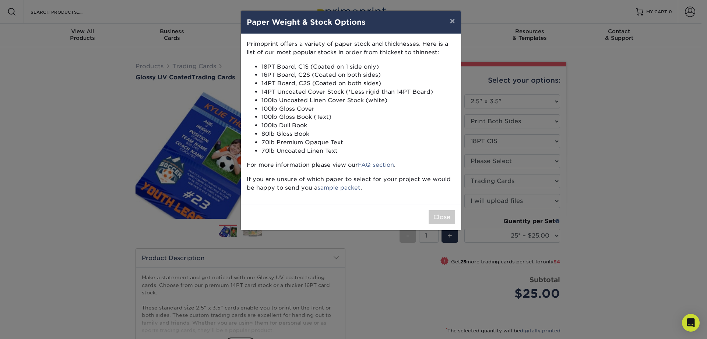
click at [630, 174] on div "× Paper Weight & Stock Options Primoprint offers a variety of paper stock and t…" at bounding box center [353, 169] width 707 height 339
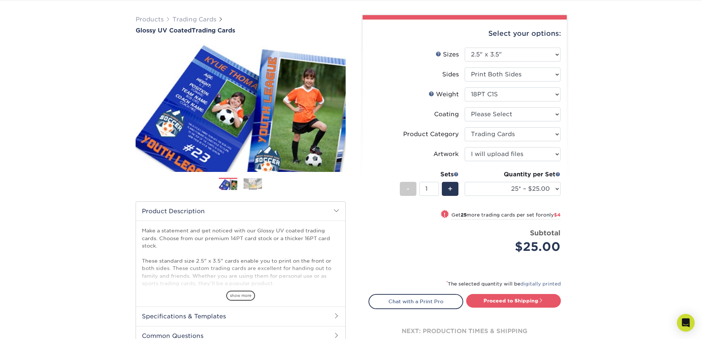
scroll to position [74, 0]
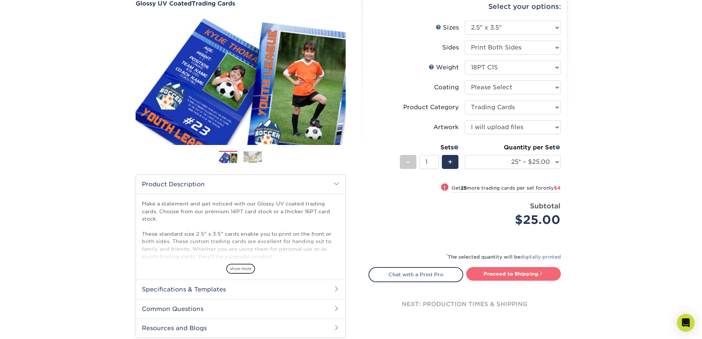
click at [495, 275] on link "Proceed to Shipping" at bounding box center [513, 273] width 95 height 13
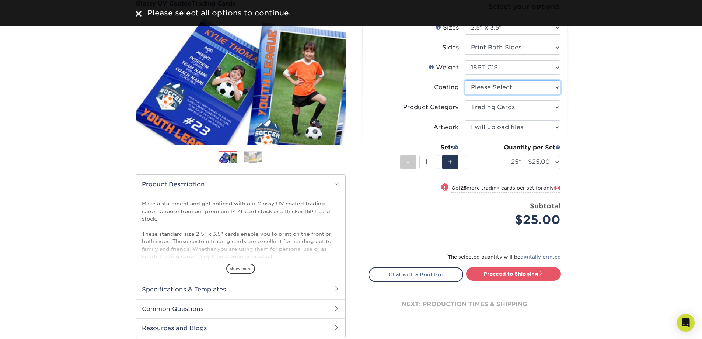
click at [556, 87] on select at bounding box center [513, 87] width 96 height 14
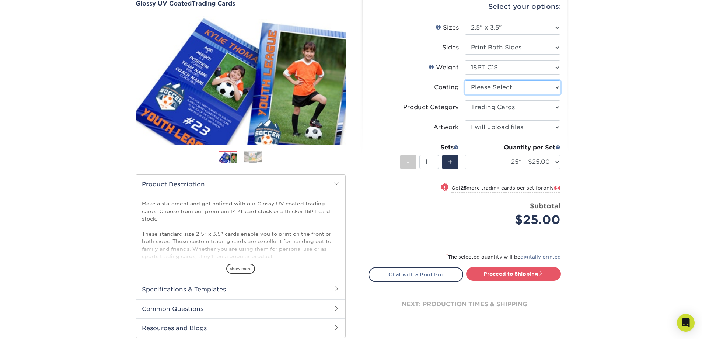
select select "1e8116af-acfc-44b1-83dc-8181aa338834"
click at [465, 80] on select at bounding box center [513, 87] width 96 height 14
select select "-1"
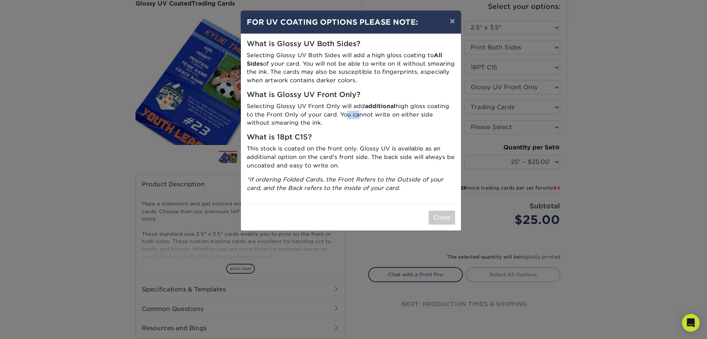
drag, startPoint x: 343, startPoint y: 113, endPoint x: 353, endPoint y: 116, distance: 10.6
click at [353, 116] on p "Selecting Glossy UV Front Only will add additional high gloss coating to the Fr…" at bounding box center [351, 114] width 209 height 25
drag, startPoint x: 248, startPoint y: 107, endPoint x: 452, endPoint y: 120, distance: 205.2
click at [452, 120] on p "Selecting Glossy UV Front Only will add additional high gloss coating to the Fr…" at bounding box center [351, 114] width 209 height 25
copy p "Selecting Glossy UV Front Only will add additional high gloss coating to the Fr…"
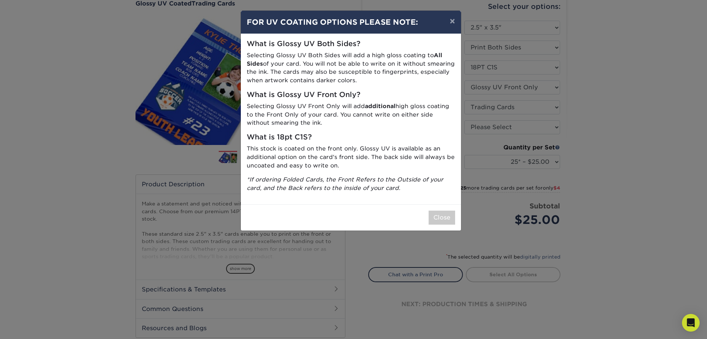
click at [578, 77] on div "× FOR UV COATING OPTIONS PLEASE NOTE: What is Glossy UV Both Sides? Selecting G…" at bounding box center [353, 169] width 707 height 339
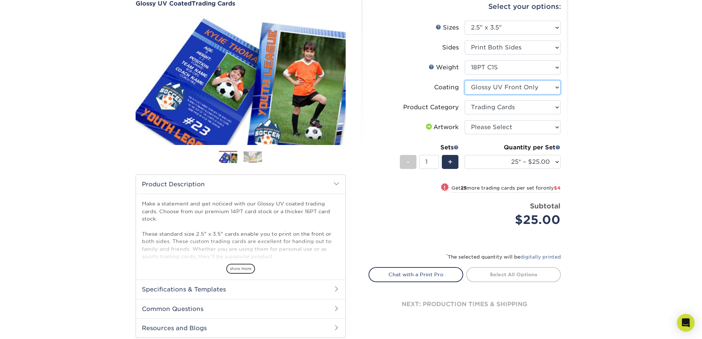
click at [555, 89] on select at bounding box center [513, 87] width 96 height 14
select select "-1"
click at [465, 80] on select at bounding box center [513, 87] width 96 height 14
select select
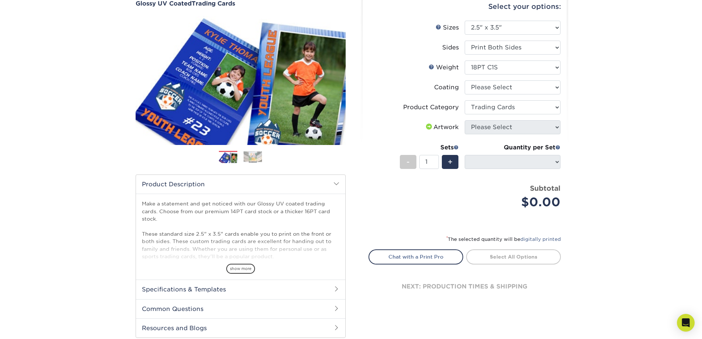
click at [613, 111] on div "Products Trading Cards Glossy UV Coated Trading Cards Previous Next /" at bounding box center [351, 169] width 702 height 393
click at [559, 90] on select at bounding box center [513, 87] width 96 height 14
select select "1e8116af-acfc-44b1-83dc-8181aa338834"
click at [465, 80] on select at bounding box center [513, 87] width 96 height 14
select select "-1"
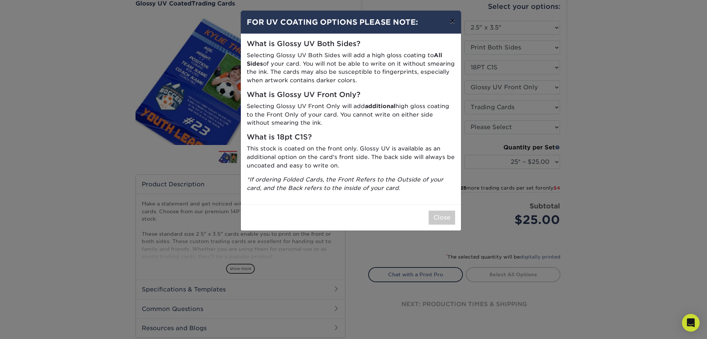
click at [455, 20] on button "×" at bounding box center [452, 21] width 17 height 21
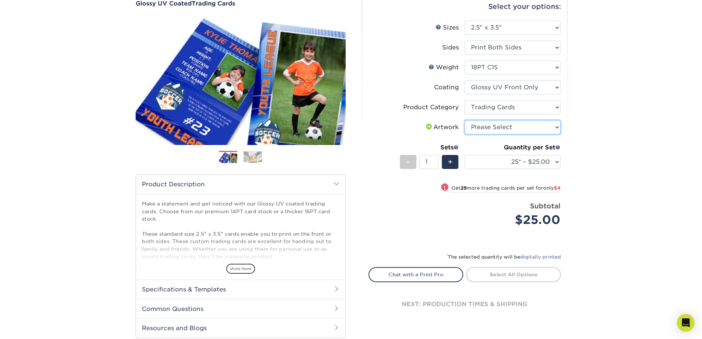
click at [554, 130] on select "Please Select I will upload files I need a design - $100" at bounding box center [513, 127] width 96 height 14
click at [465, 120] on select "Please Select I will upload files I need a design - $100" at bounding box center [513, 127] width 96 height 14
click at [555, 125] on select "Please Select I will upload files I need a design - $100" at bounding box center [513, 127] width 96 height 14
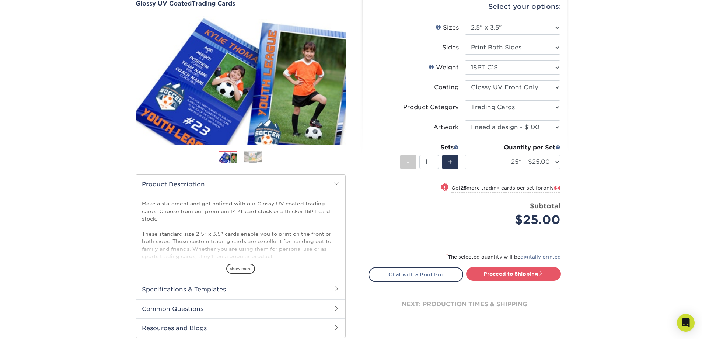
click at [465, 120] on select "Please Select I will upload files I need a design - $100" at bounding box center [513, 127] width 96 height 14
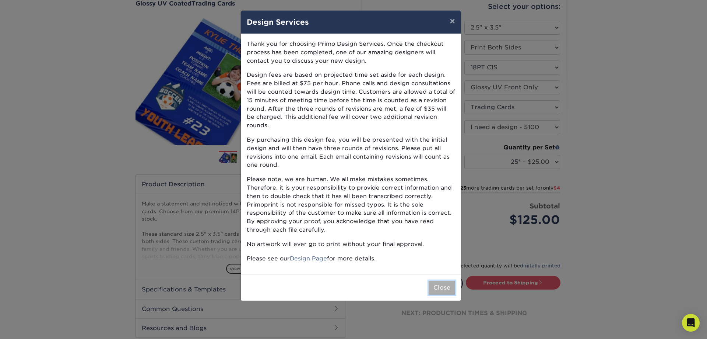
click at [437, 281] on button "Close" at bounding box center [442, 287] width 27 height 14
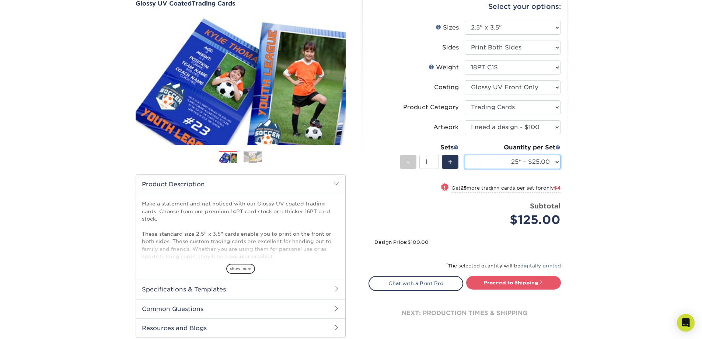
click at [556, 162] on select "25* – $25.00 50* – $29.00 75* – $37.00 100* – $41.00 250* – $48.00 500 – $58.00…" at bounding box center [513, 162] width 96 height 14
click at [591, 173] on div "Products Trading Cards Glossy UV Coated Trading Cards Previous Next /" at bounding box center [351, 169] width 702 height 393
click at [554, 160] on select "25* – $25.00 50* – $29.00 75* – $37.00 100* – $41.00 250* – $48.00 500 – $58.00…" at bounding box center [513, 162] width 96 height 14
click at [556, 130] on select "Please Select I will upload files I need a design - $100" at bounding box center [513, 127] width 96 height 14
select select "upload"
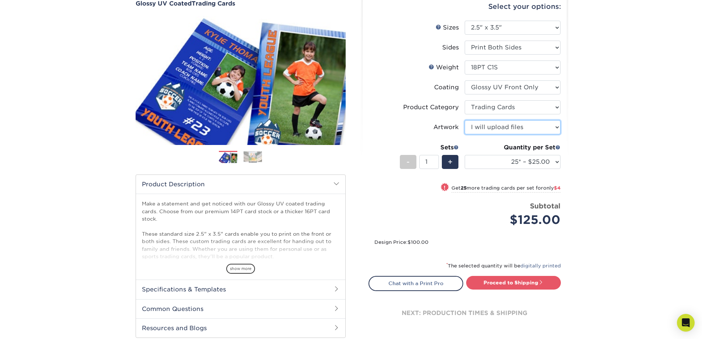
click at [465, 120] on select "Please Select I will upload files I need a design - $100" at bounding box center [513, 127] width 96 height 14
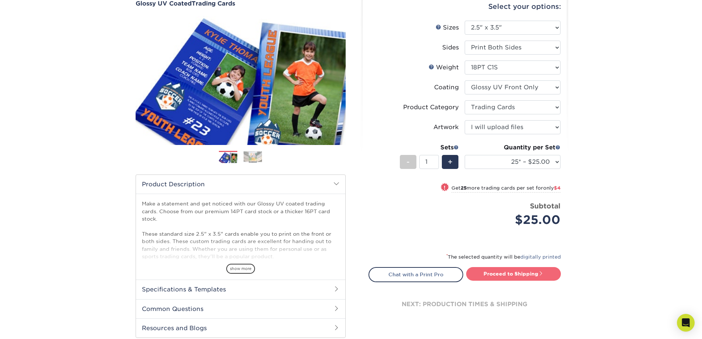
click at [510, 275] on link "Proceed to Shipping" at bounding box center [513, 273] width 95 height 13
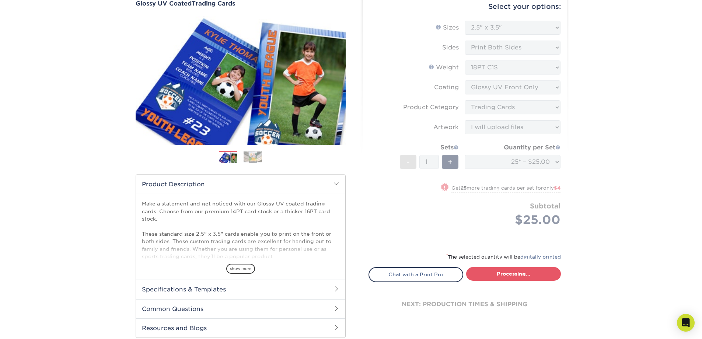
select select "08588386-0599-420e-8c79-4535039915a0"
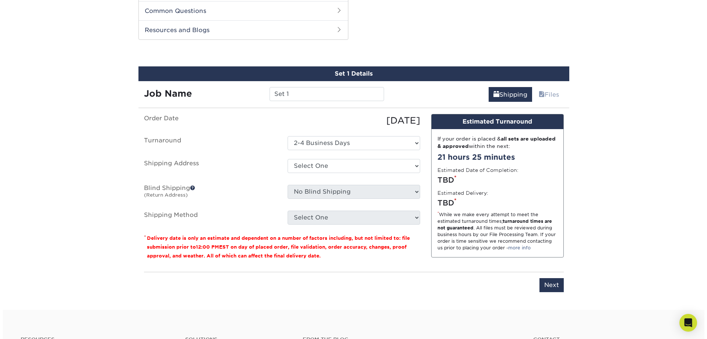
scroll to position [375, 0]
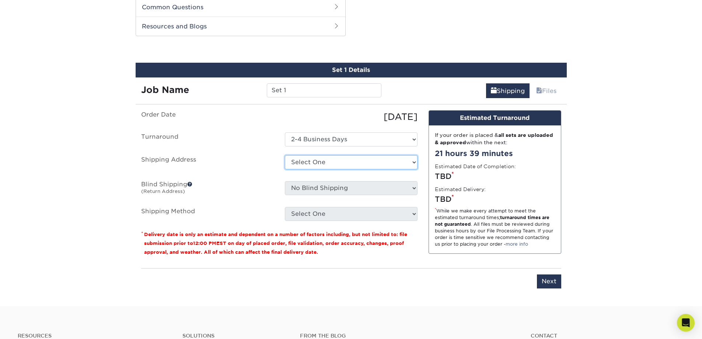
click at [416, 161] on select "Select One + Add New Address - Login" at bounding box center [351, 162] width 133 height 14
select select "newaddress"
click at [285, 155] on select "Select One + Add New Address - Login" at bounding box center [351, 162] width 133 height 14
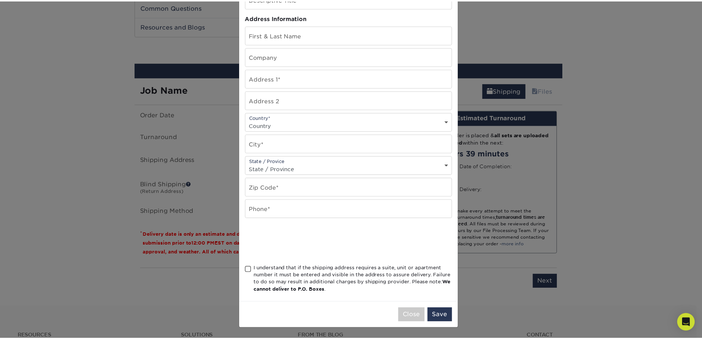
scroll to position [25, 0]
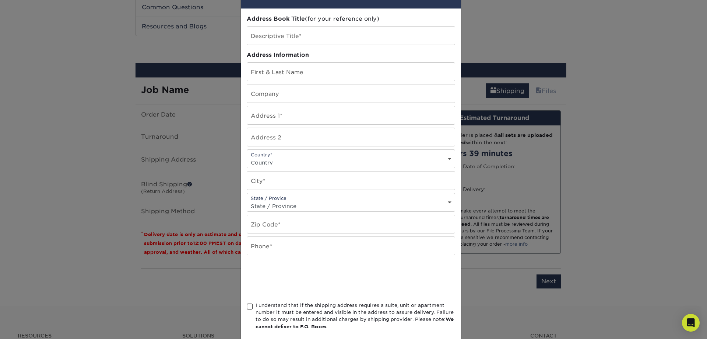
click at [607, 239] on div "× Add Address Address Book Title (for your reference only) Descriptive Title* A…" at bounding box center [353, 169] width 707 height 339
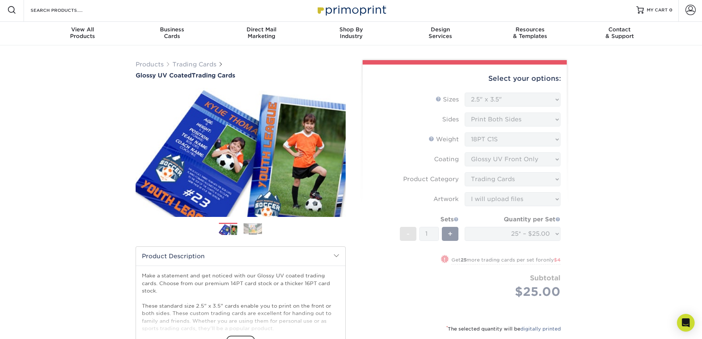
scroll to position [0, 0]
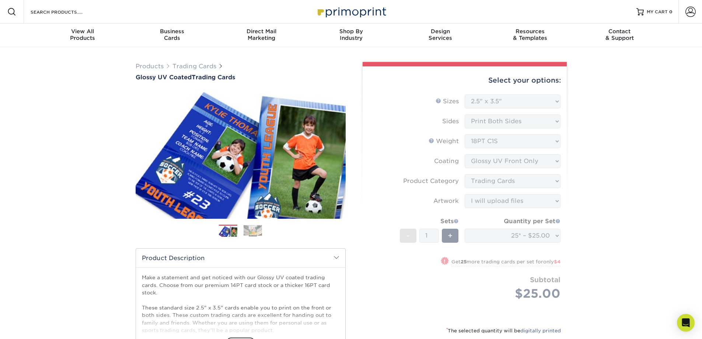
click at [375, 15] on img at bounding box center [351, 12] width 74 height 16
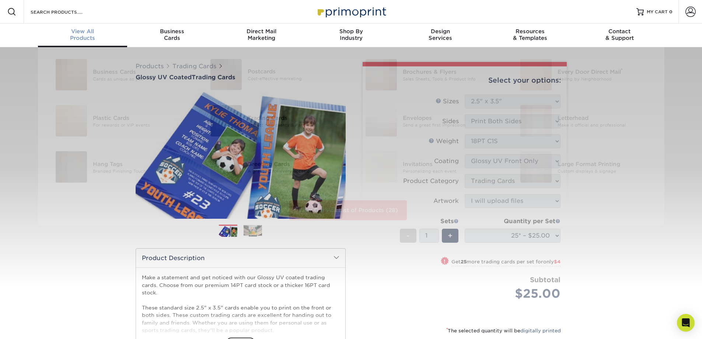
click at [81, 40] on div "View All Products" at bounding box center [83, 34] width 90 height 13
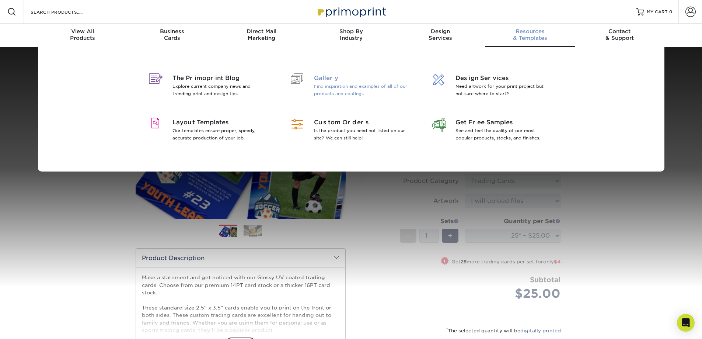
click at [333, 85] on p "Find inspiration and examples of all of our products and coatings." at bounding box center [361, 90] width 95 height 15
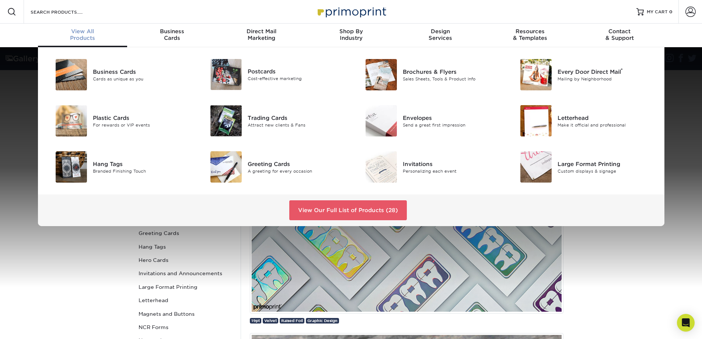
click at [90, 34] on span "View All" at bounding box center [83, 31] width 90 height 7
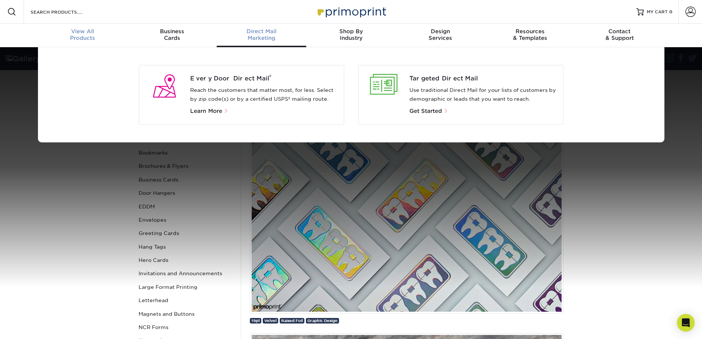
click at [86, 38] on div "View All Products" at bounding box center [83, 34] width 90 height 13
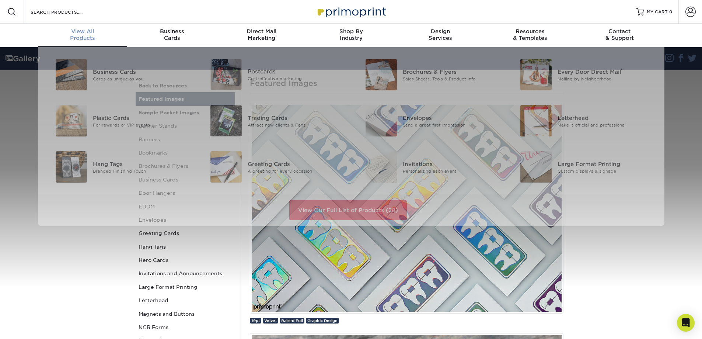
click at [75, 29] on span "View All" at bounding box center [83, 31] width 90 height 7
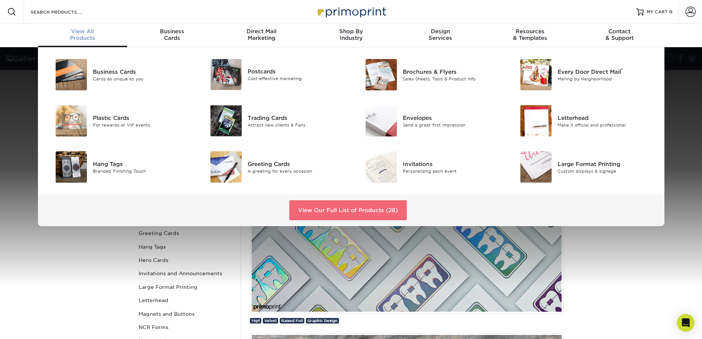
click at [320, 209] on link "View Our Full List of Products (28)" at bounding box center [348, 210] width 118 height 20
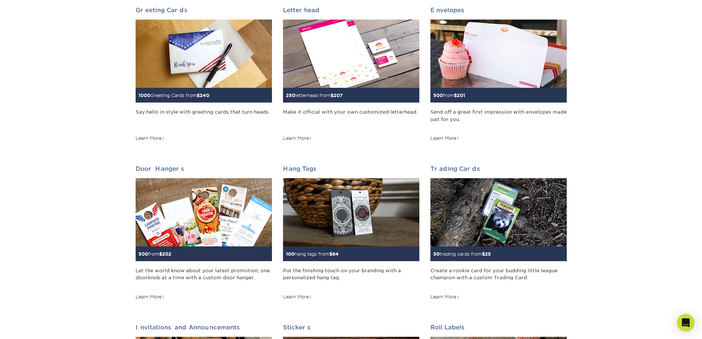
scroll to position [442, 0]
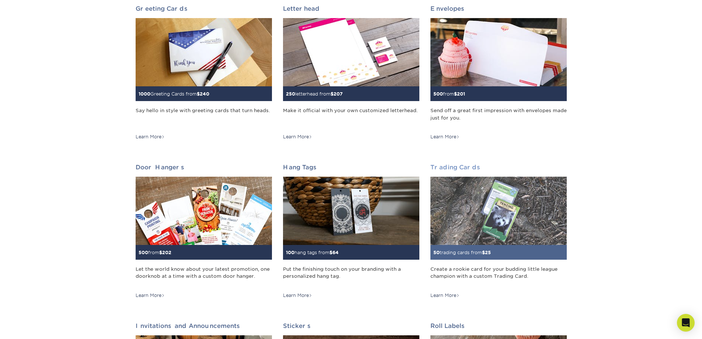
click at [484, 200] on img at bounding box center [498, 210] width 136 height 68
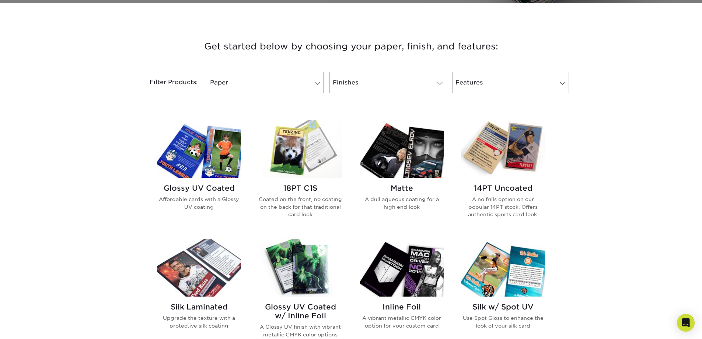
scroll to position [258, 0]
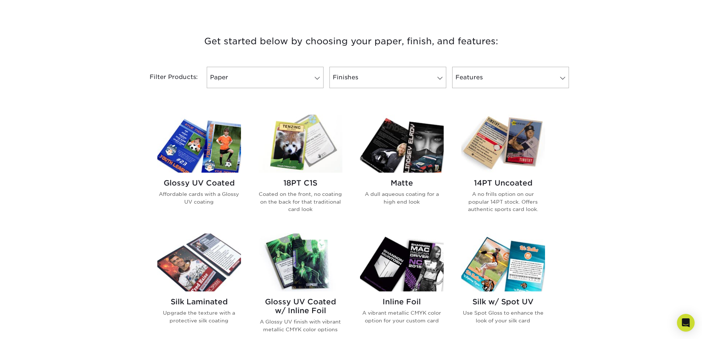
click at [204, 148] on img at bounding box center [199, 144] width 84 height 58
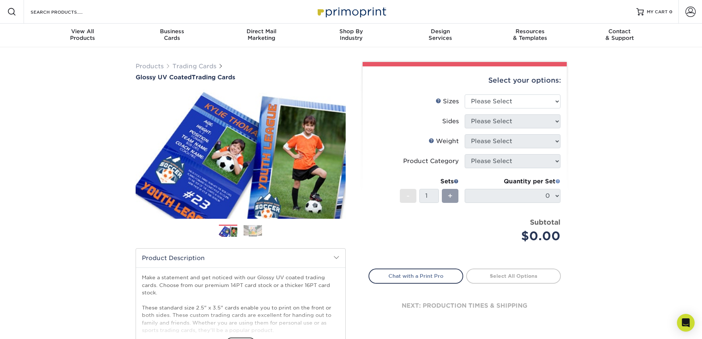
click at [558, 181] on span at bounding box center [557, 180] width 5 height 5
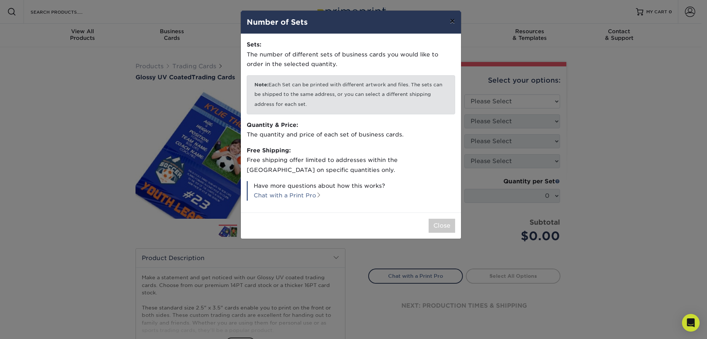
click at [455, 20] on button "×" at bounding box center [452, 21] width 17 height 21
